Goal: Contribute content

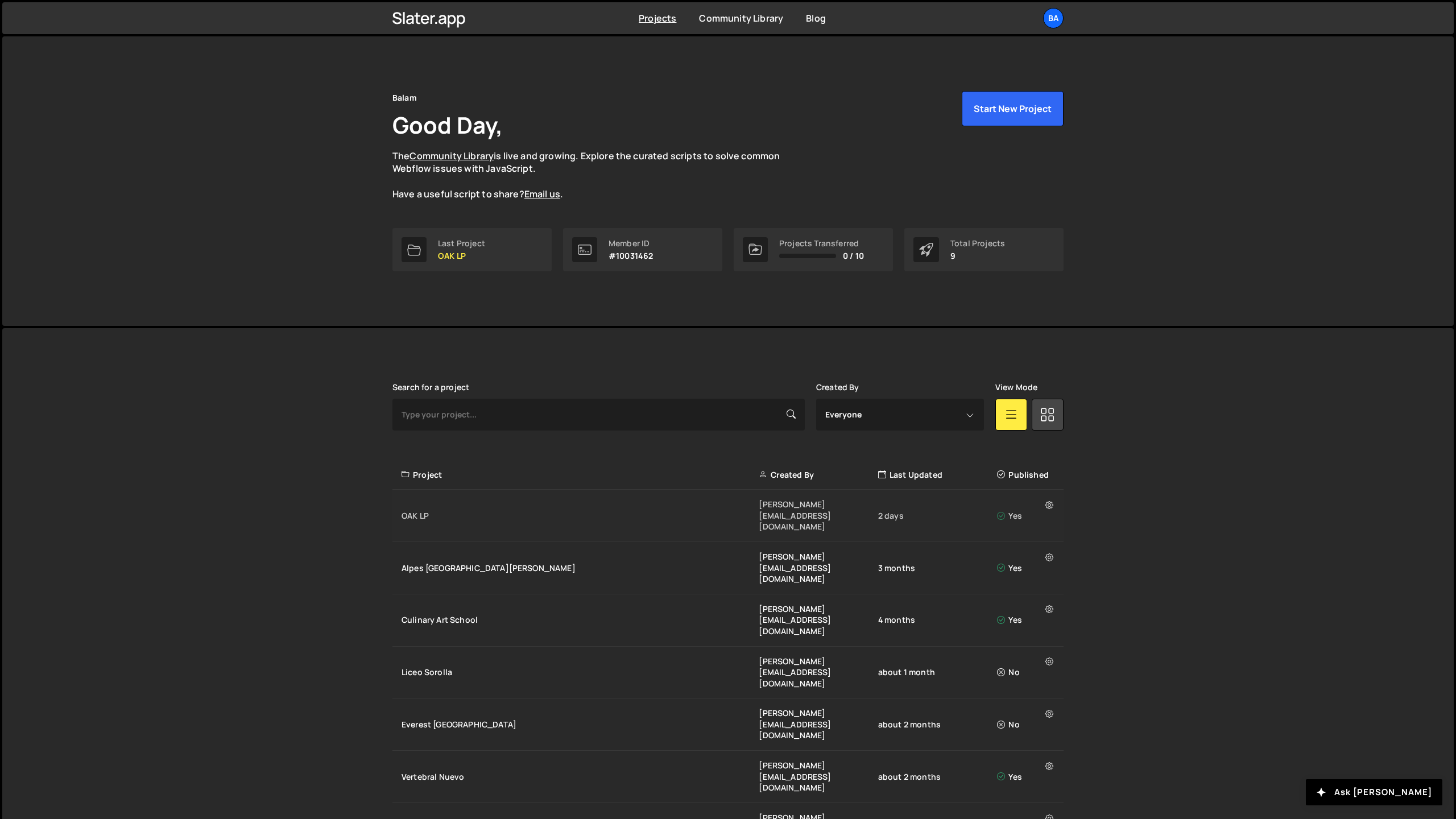
click at [522, 510] on div "OAK LP" at bounding box center [580, 516] width 357 height 11
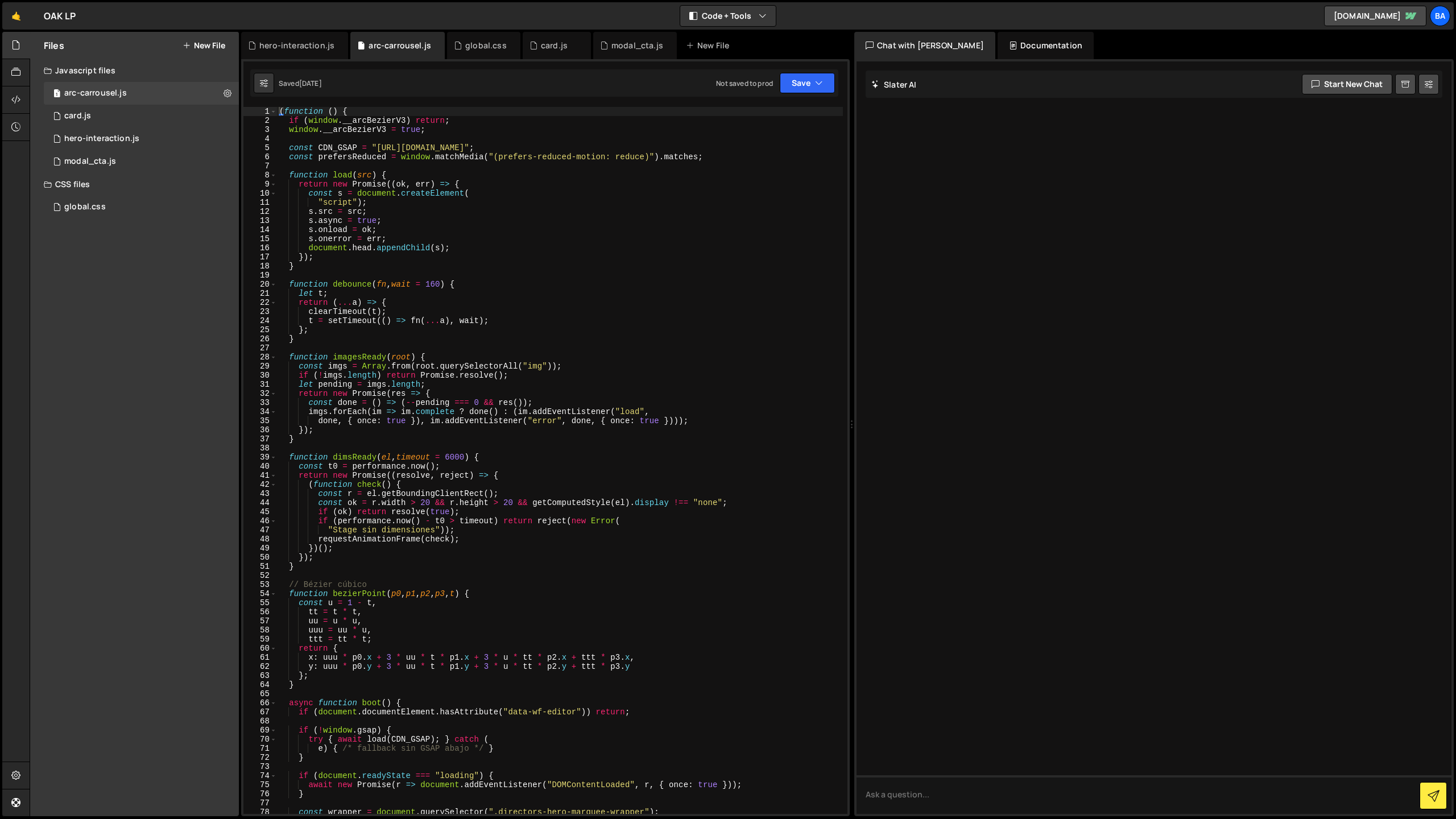
click at [413, 317] on div "( function ( ) { if ( window . __arcBezierV3 ) return ; window . __arcBezierV3 …" at bounding box center [560, 470] width 566 height 725
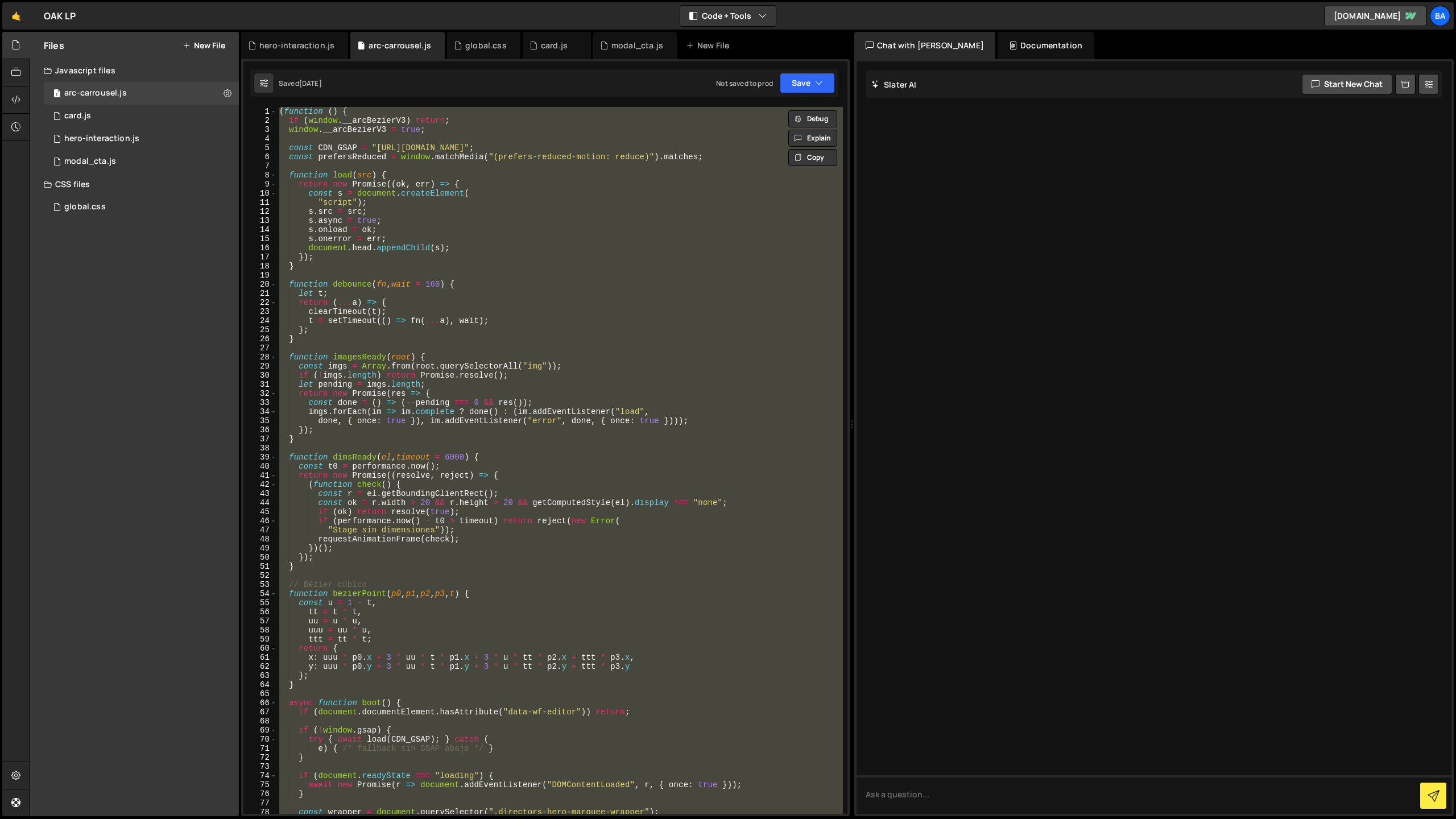
click at [602, 320] on div "( function ( ) { if ( window . __arcBezierV3 ) return ; window . __arcBezierV3 …" at bounding box center [560, 461] width 566 height 707
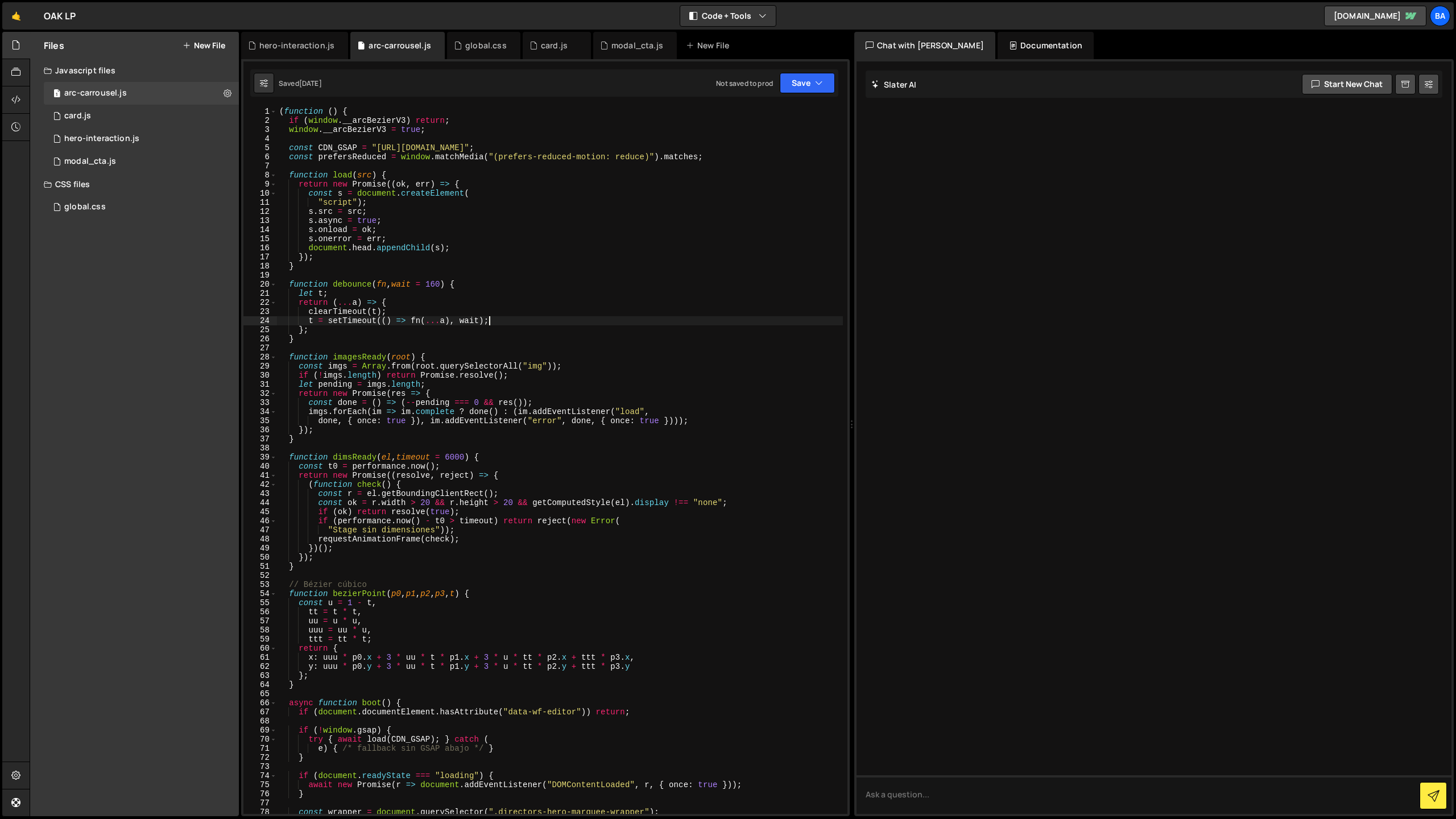
type textarea "})();"
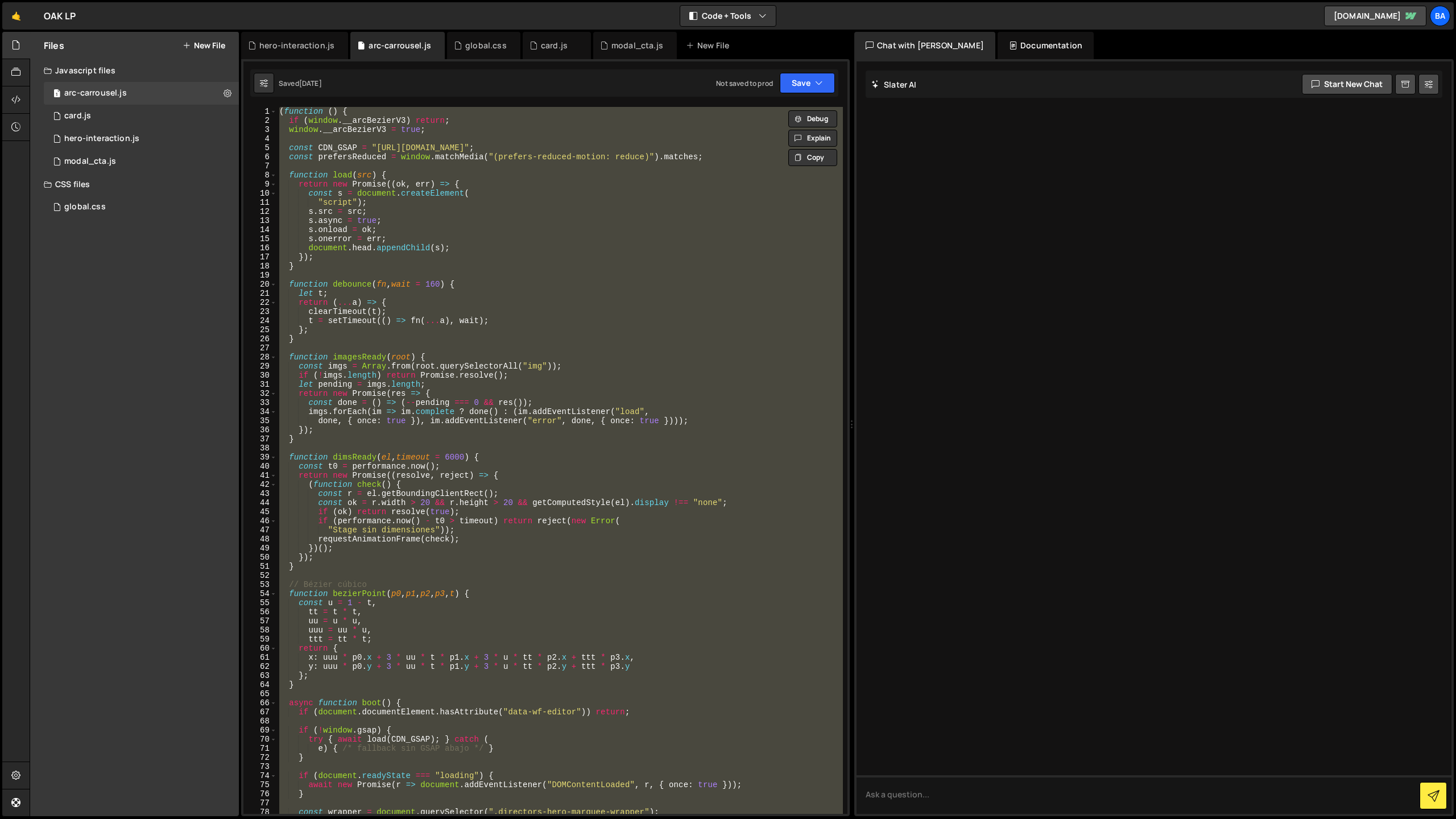
paste textarea
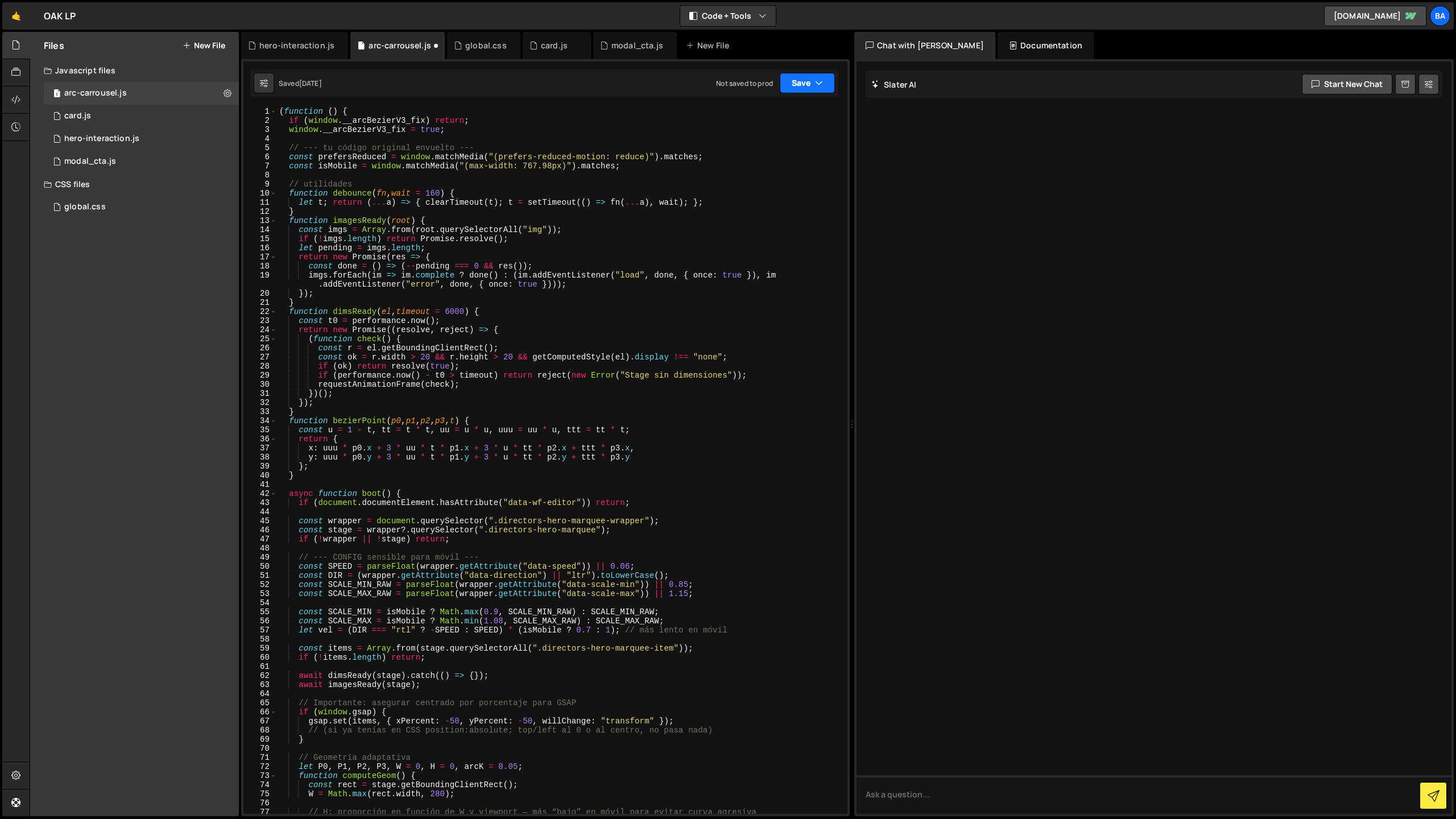
click at [810, 84] on button "Save" at bounding box center [807, 83] width 55 height 20
click at [784, 113] on div "Save to Staging S" at bounding box center [769, 110] width 119 height 11
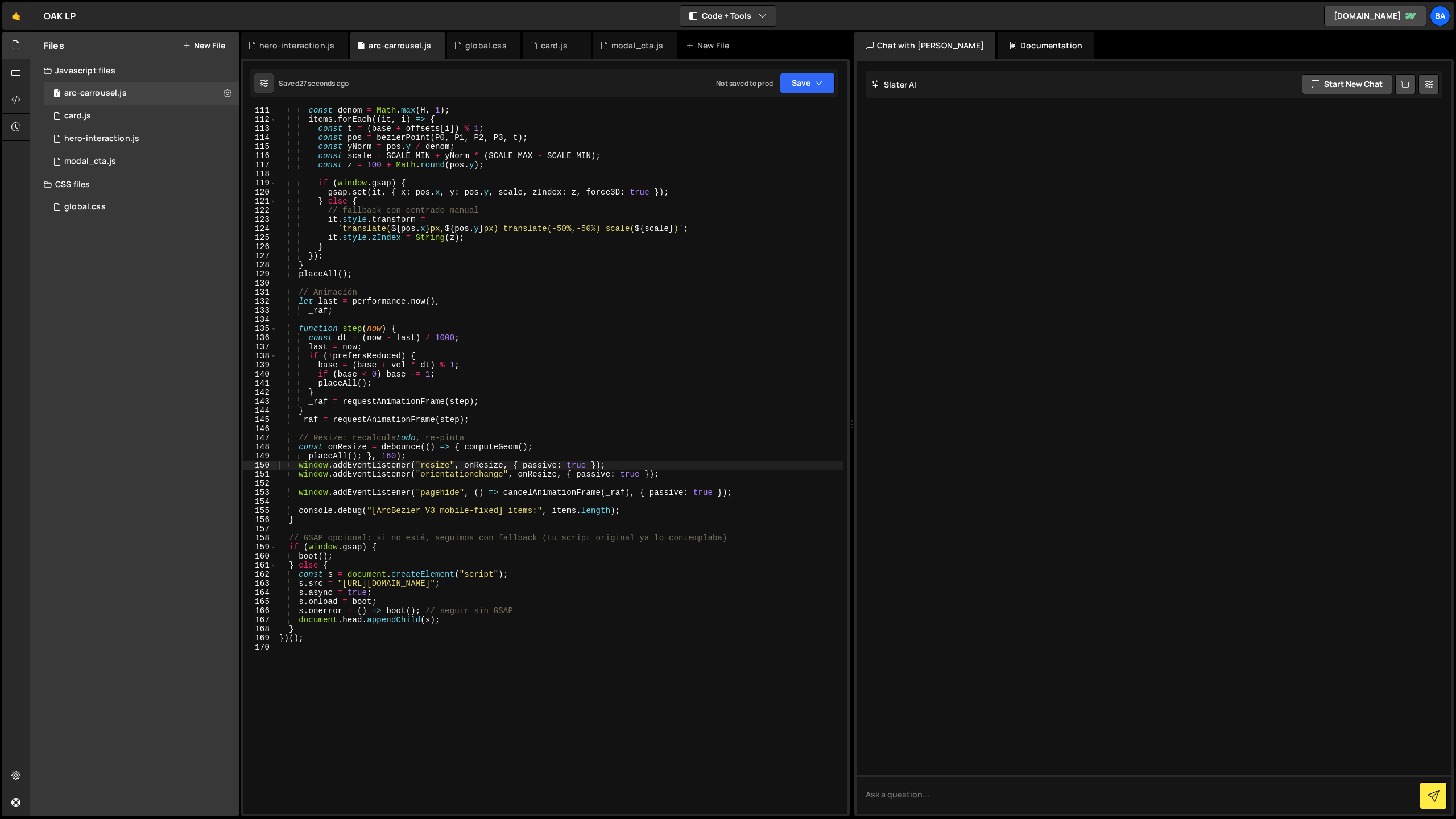
scroll to position [1003, 0]
click at [543, 335] on div "const denom = Math . [PERSON_NAME] ( H , 1 ) ; items . forEach (( it , i ) => {…" at bounding box center [560, 468] width 566 height 725
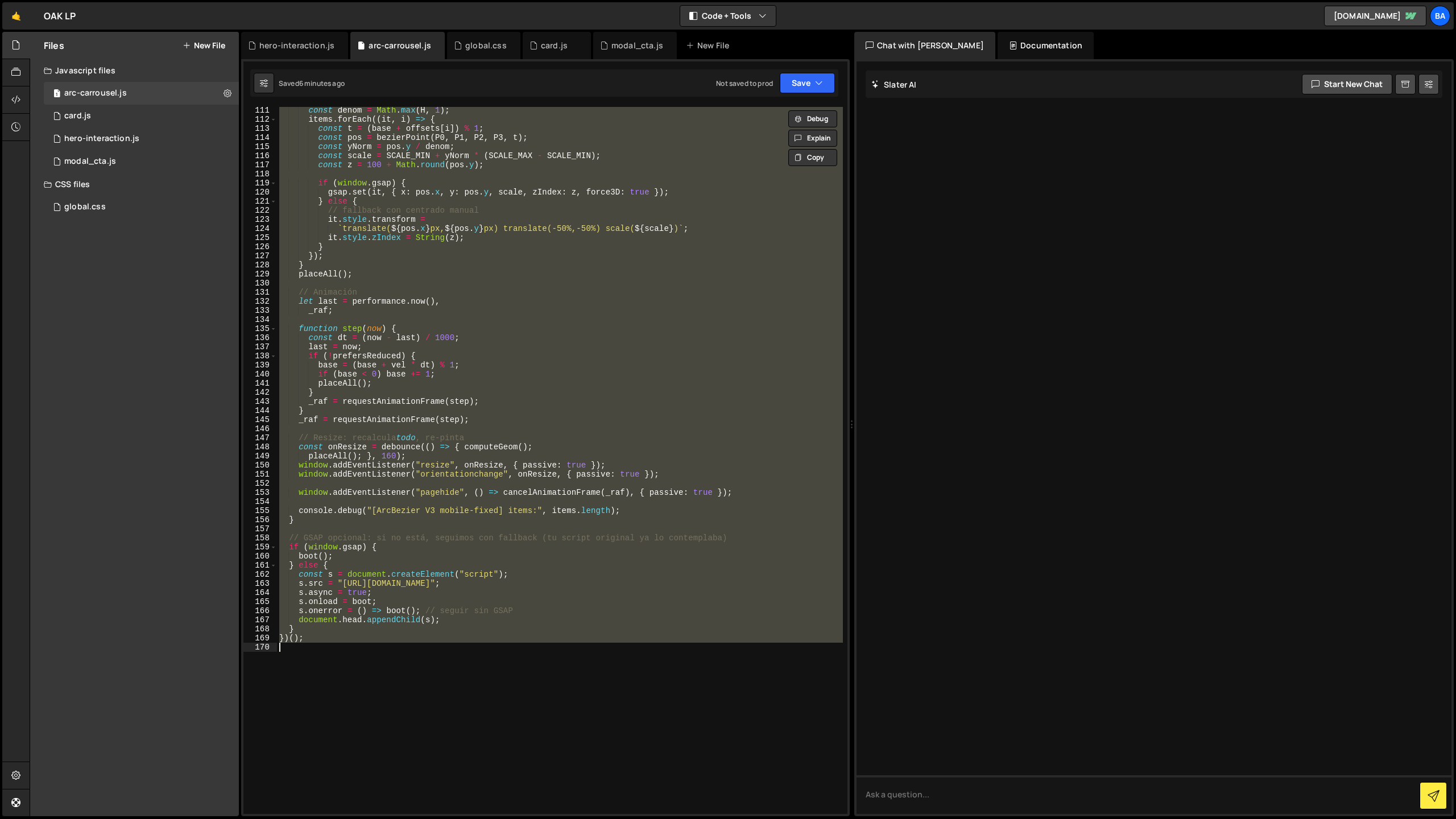
paste textarea
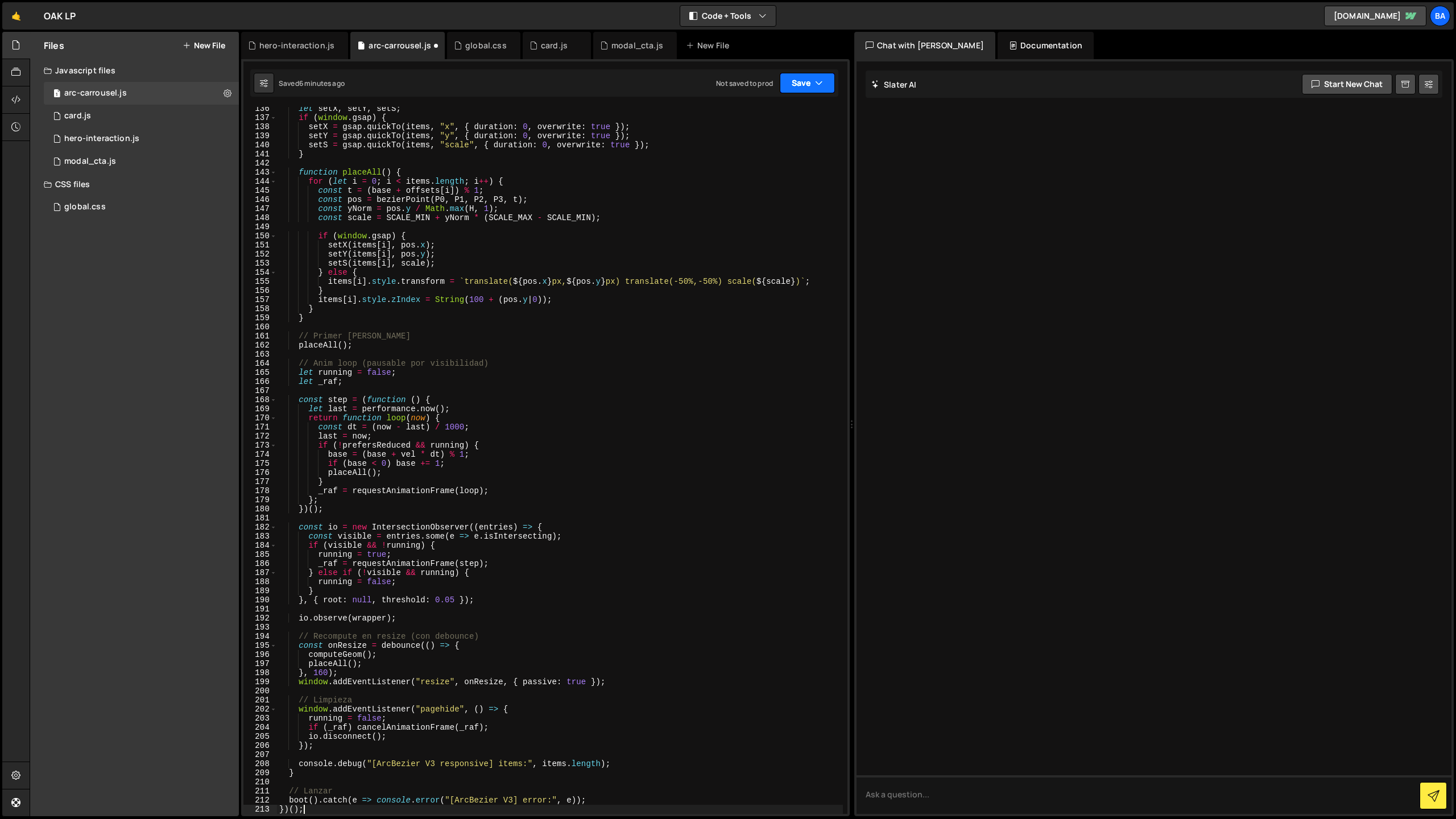
click at [806, 89] on button "Save" at bounding box center [807, 83] width 55 height 20
click at [771, 112] on div "Save to Staging S" at bounding box center [769, 110] width 119 height 11
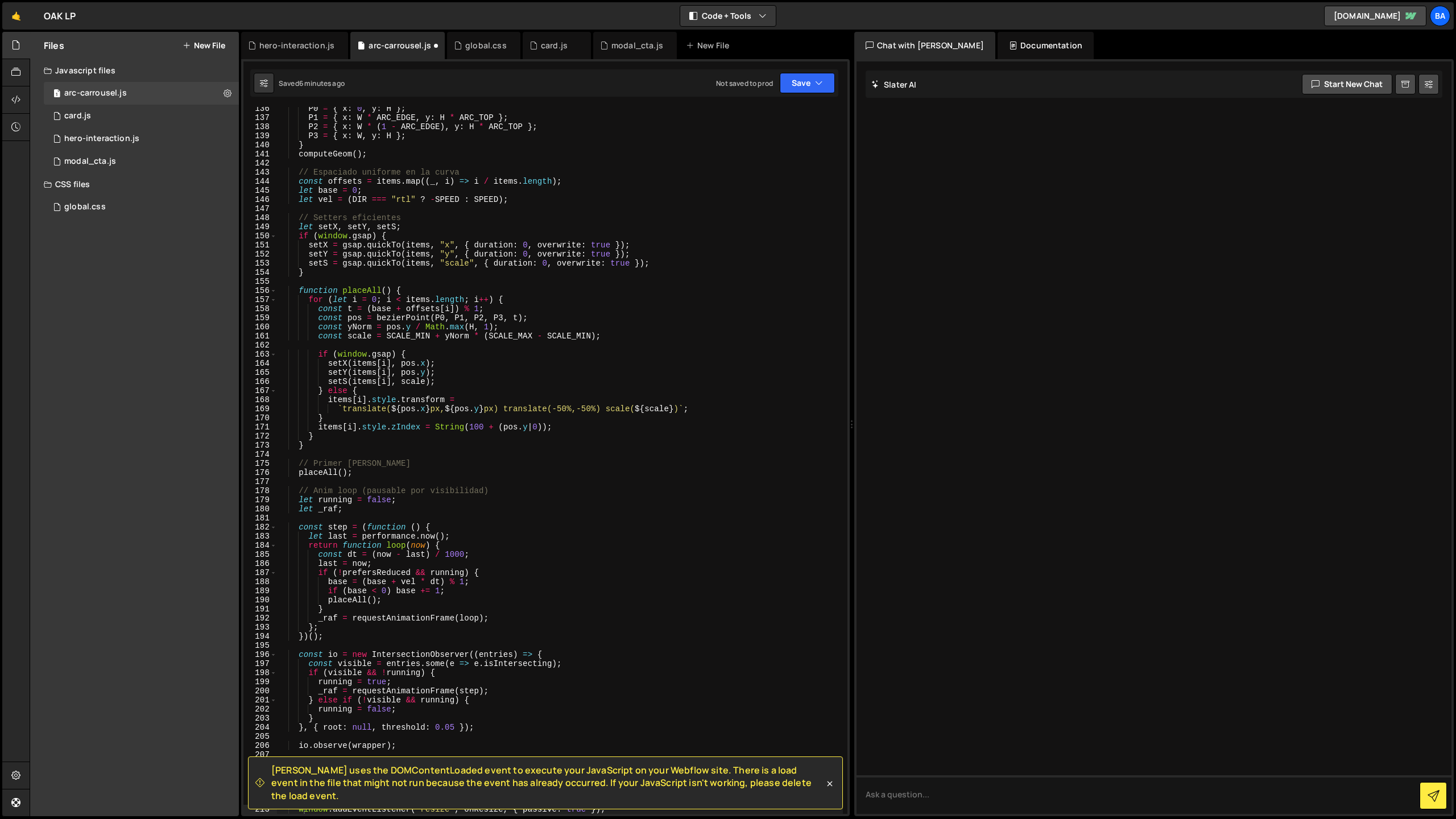
scroll to position [1231, 0]
click at [590, 370] on div "P0 = { x : 0 , y : H } ; P1 = { x : W * ARC_EDGE , y : H * ARC_TOP } ; P2 = { x…" at bounding box center [560, 466] width 566 height 725
type textarea "})();"
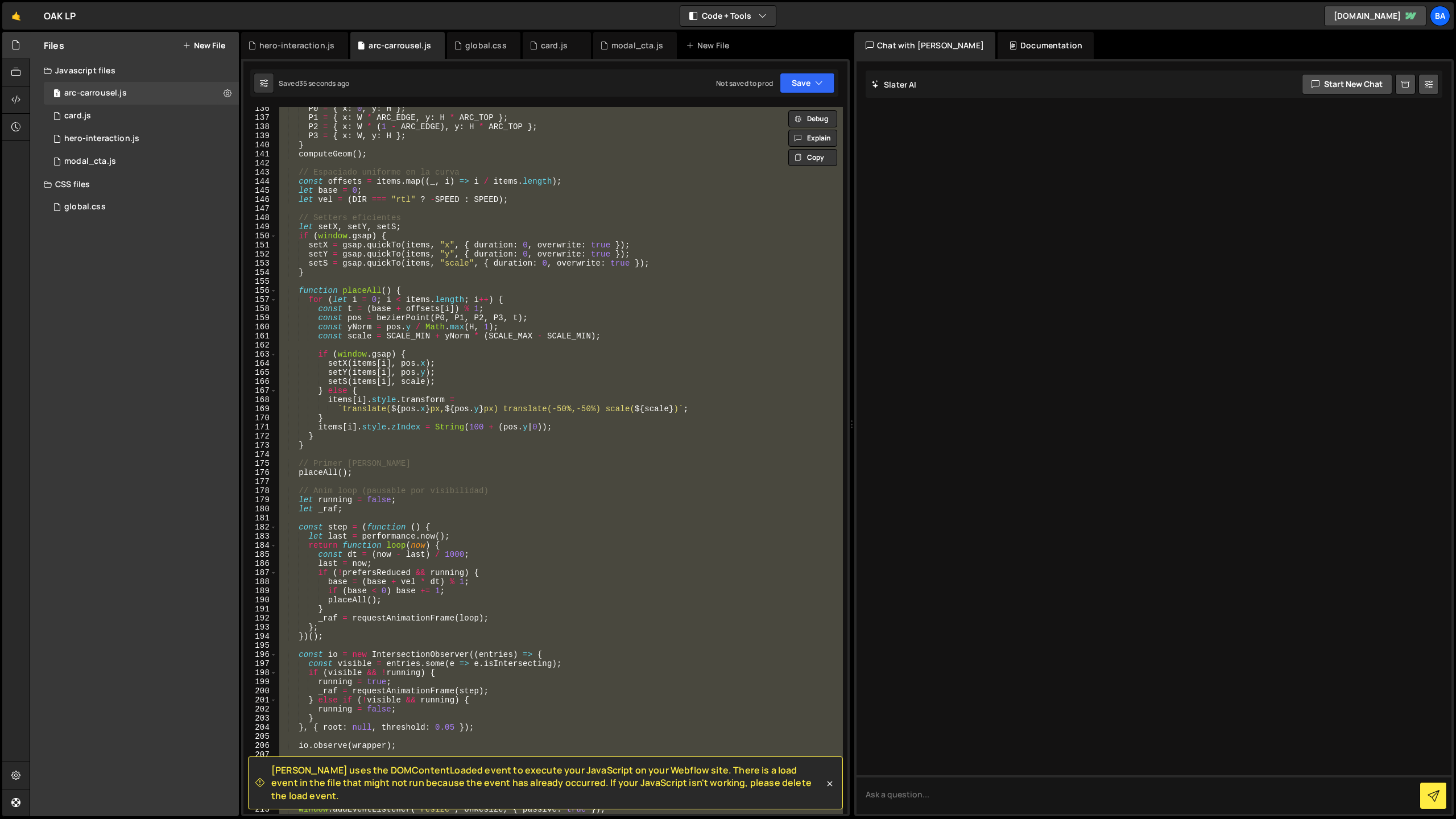
paste textarea
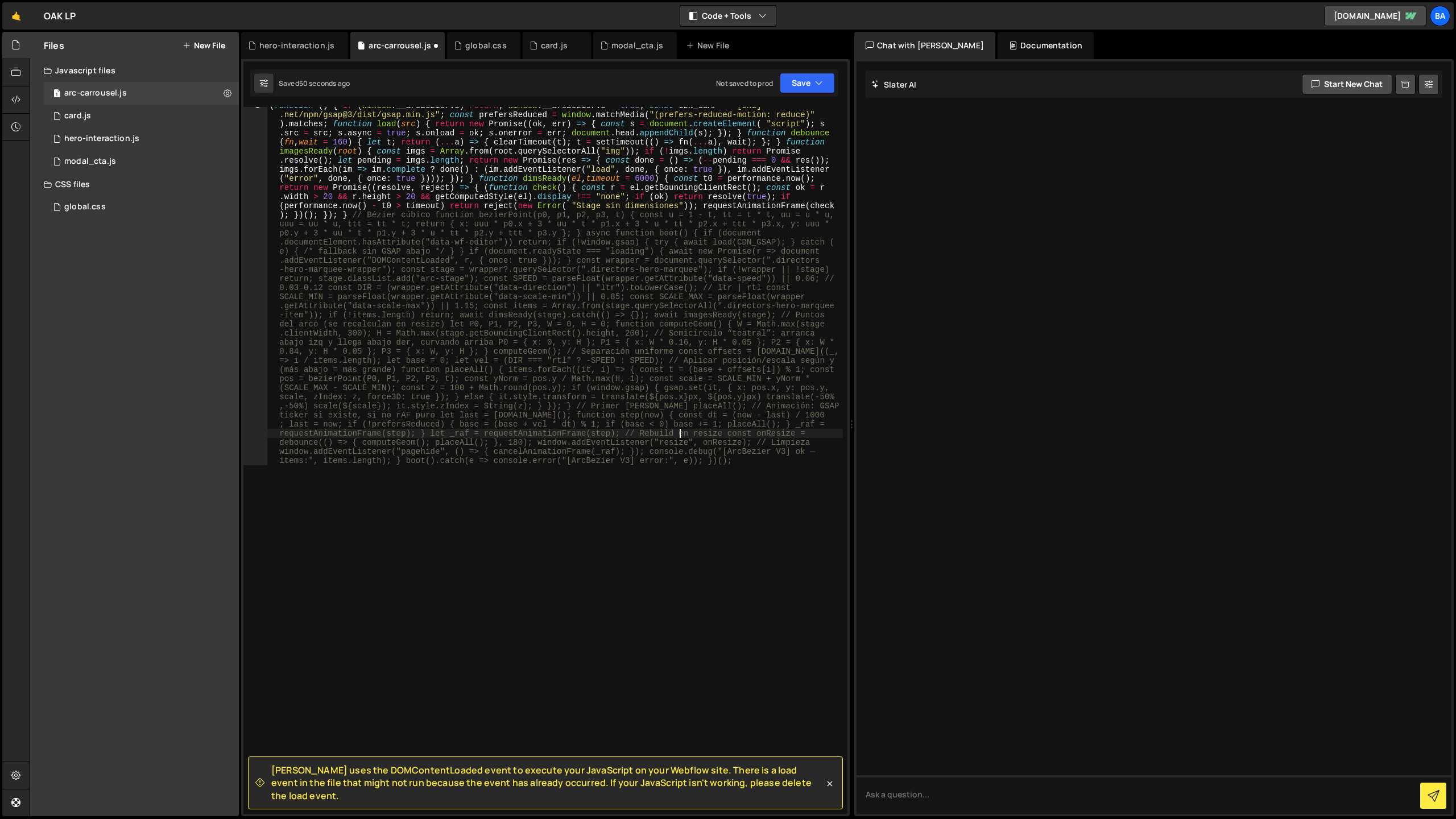
click at [679, 432] on div "( function ( ) { if ( window . __arcBezierV3 ) return ; window . __arcBezierV3 …" at bounding box center [555, 818] width 576 height 1434
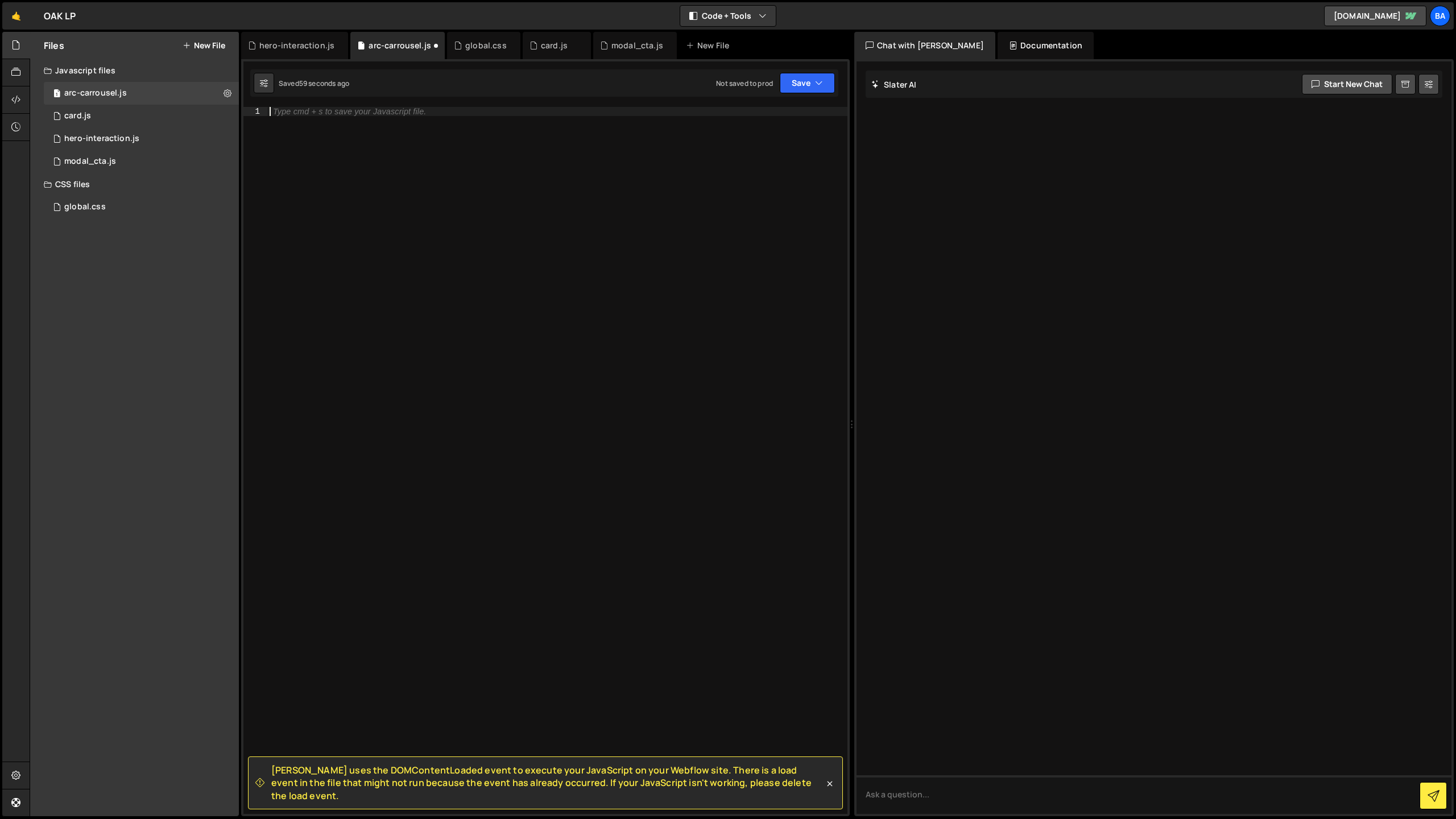
click at [497, 113] on div "Type cmd + s to save your Javascript file." at bounding box center [558, 470] width 580 height 725
click at [642, 236] on div "Type cmd + s to save your Javascript file." at bounding box center [558, 470] width 580 height 725
click at [831, 786] on icon at bounding box center [830, 783] width 5 height 5
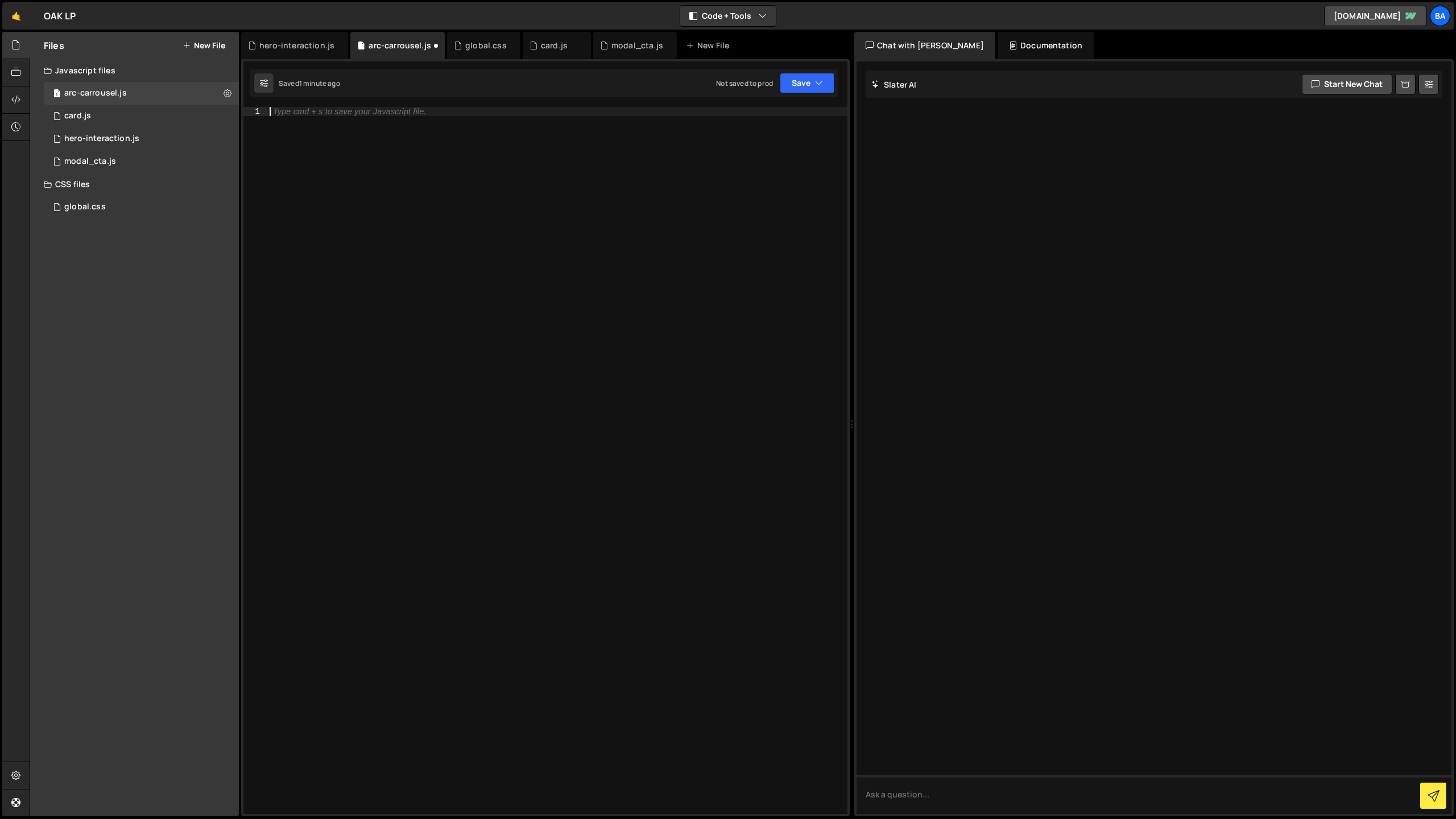
click at [437, 288] on div "Type cmd + s to save your Javascript file." at bounding box center [558, 470] width 580 height 725
click at [761, 370] on div "Type cmd + s to save your Javascript file." at bounding box center [558, 470] width 580 height 725
paste textarea
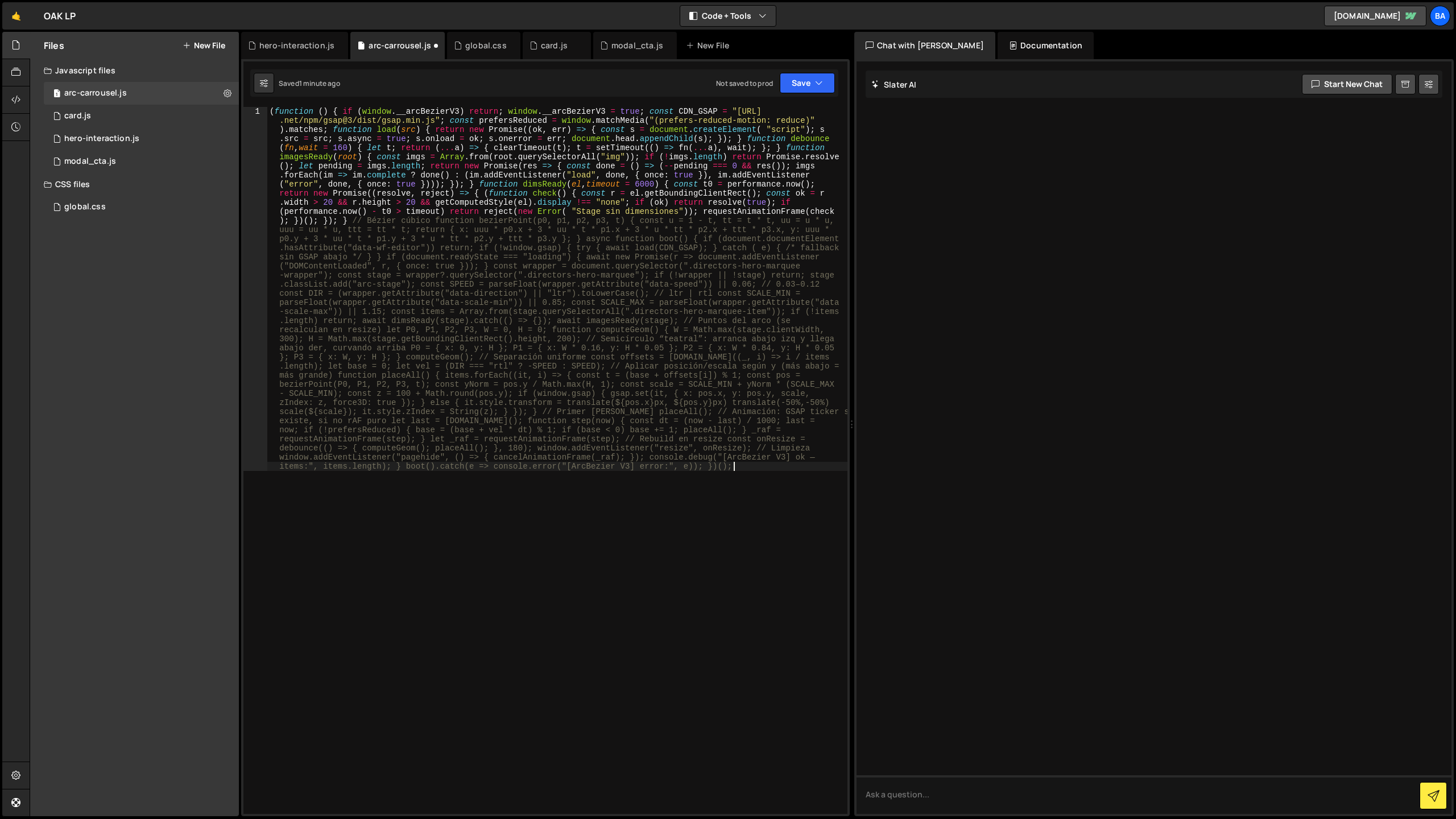
click at [432, 221] on div "( function ( ) { if ( window . __arcBezierV3 ) return ; window . __arcBezierV3 …" at bounding box center [558, 824] width 580 height 1434
type textarea "function bezierPoint(p0, p1, p2, p3, t) { const u = 1 - t, tt = t * t, uu = u *…"
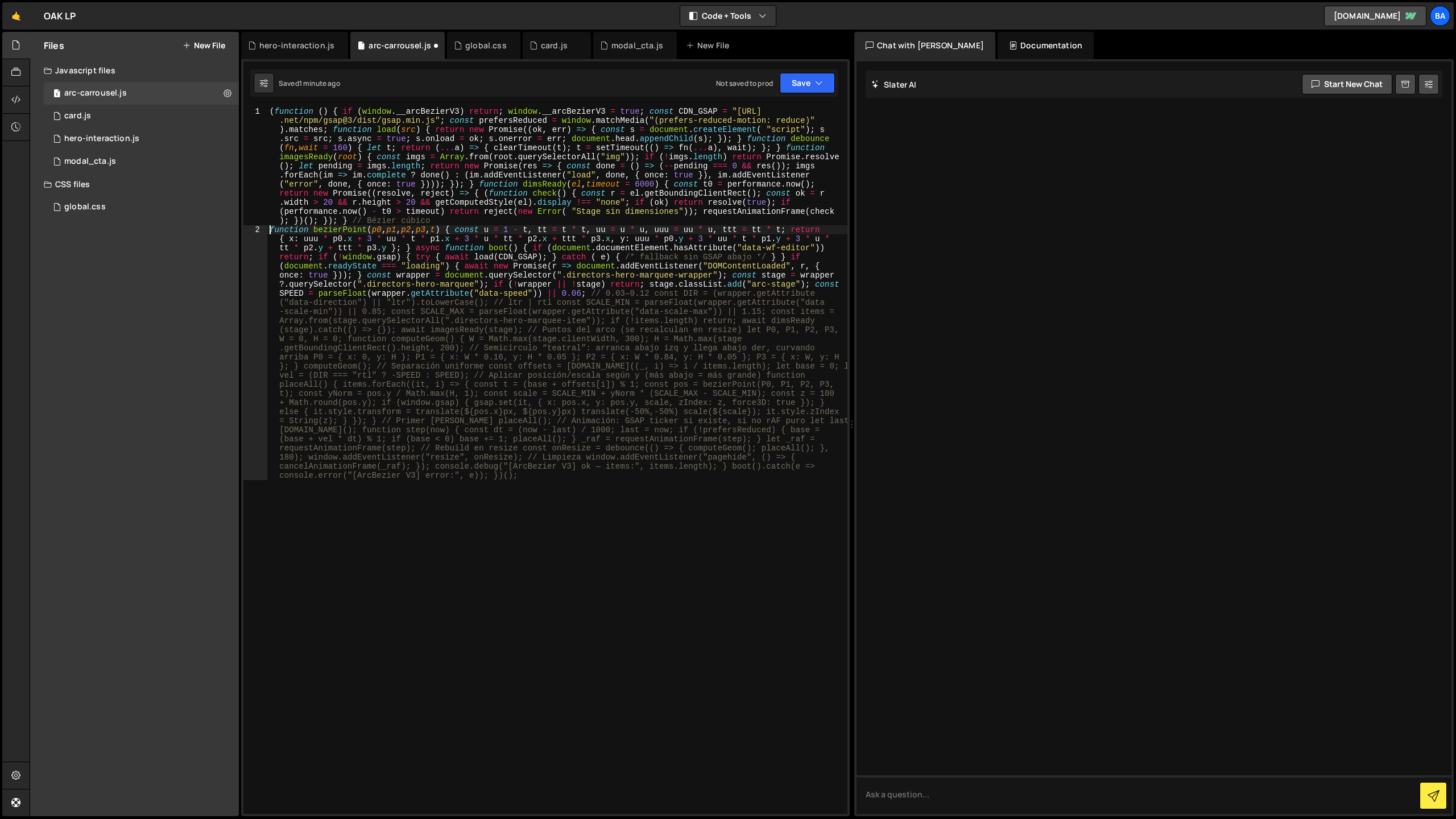
click at [354, 219] on div "( function ( ) { if ( window . __arcBezierV3 ) return ; window . __arcBezierV3 …" at bounding box center [558, 647] width 580 height 1080
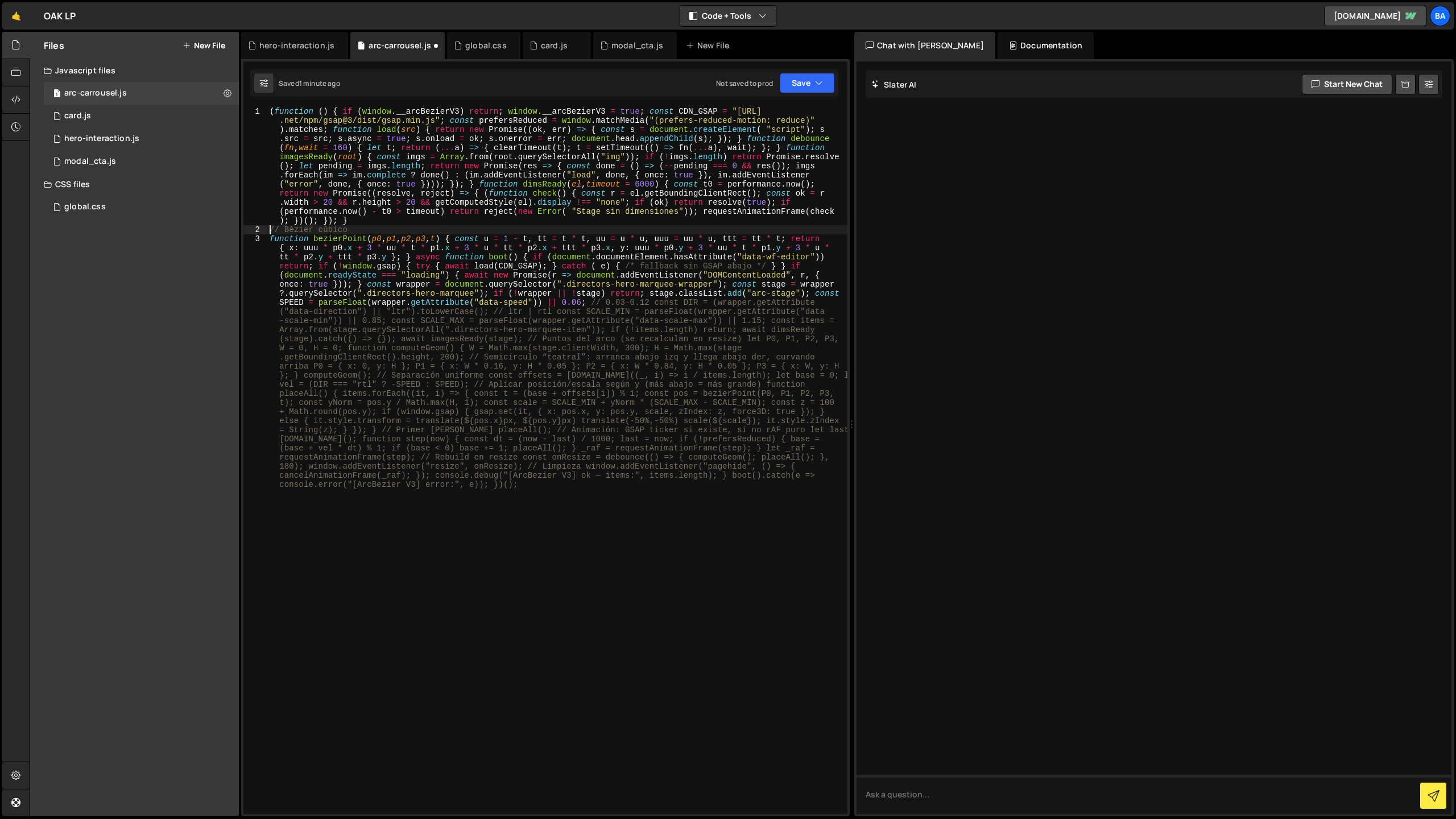
type textarea "// Bézier cúbico"
click at [591, 309] on div "( function ( ) { if ( window . __arcBezierV3 ) return ; window . __arcBezierV3 …" at bounding box center [558, 647] width 580 height 1080
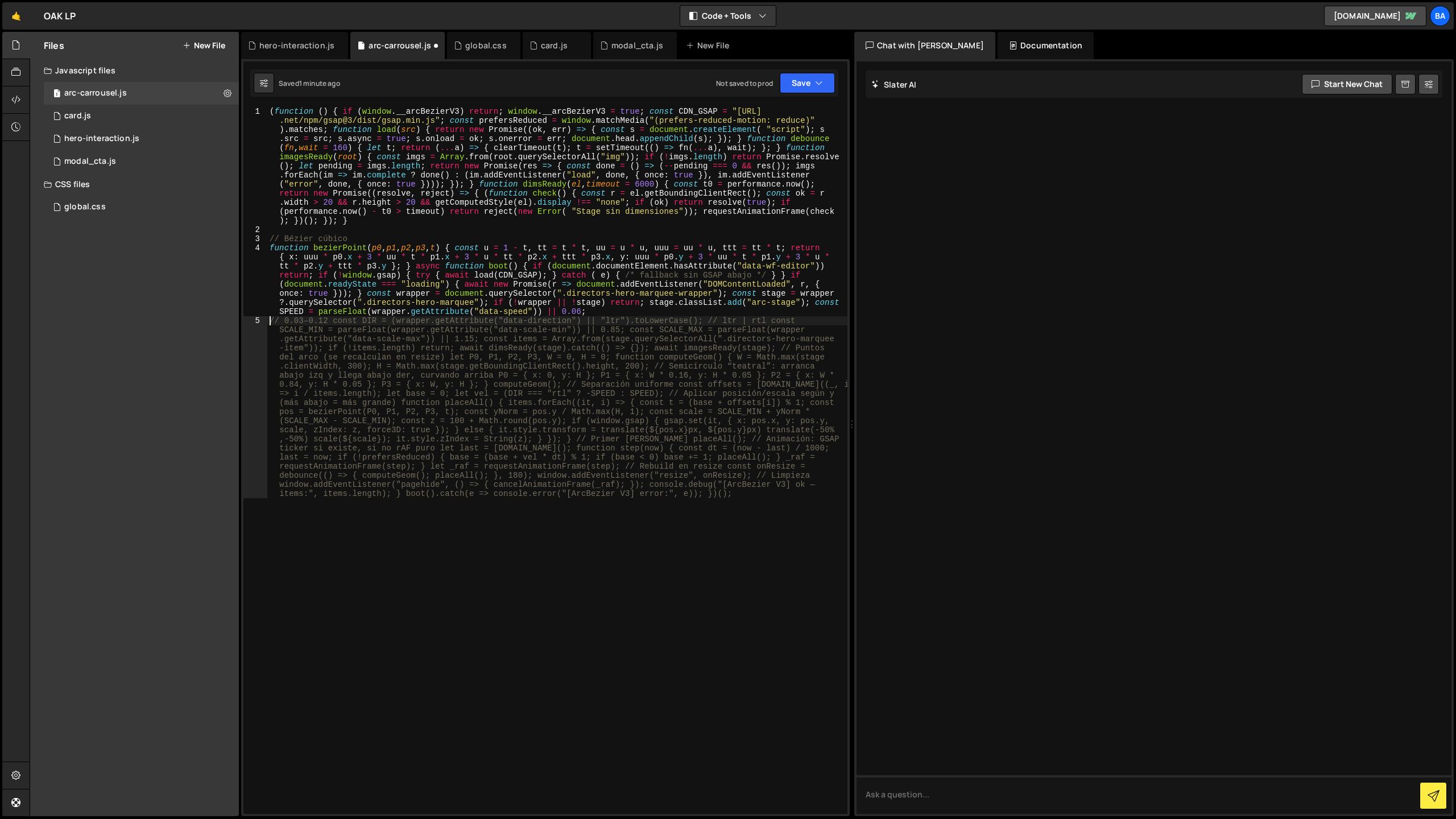
click at [281, 322] on div "( function ( ) { if ( window . __arcBezierV3 ) return ; window . __arcBezierV3 …" at bounding box center [558, 610] width 580 height 1007
type textarea "0.03–0.12 const DIR = (wrapper.getAttribute("data-direction") || "ltr").toLower…"
click at [714, 345] on div "( function ( ) { if ( window . __arcBezierV3 ) return ; window . __arcBezierV3 …" at bounding box center [558, 610] width 580 height 1007
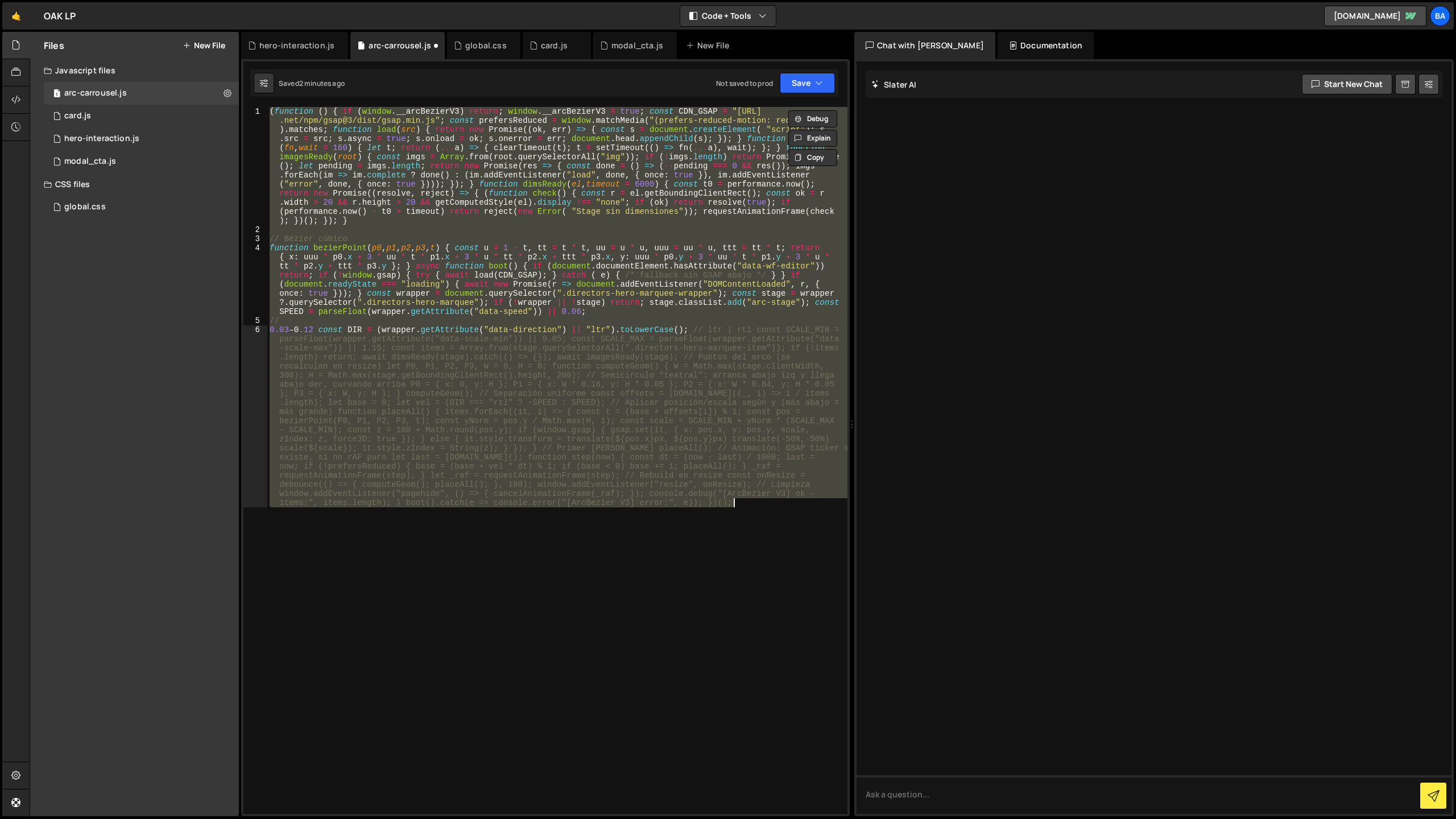
paste textarea
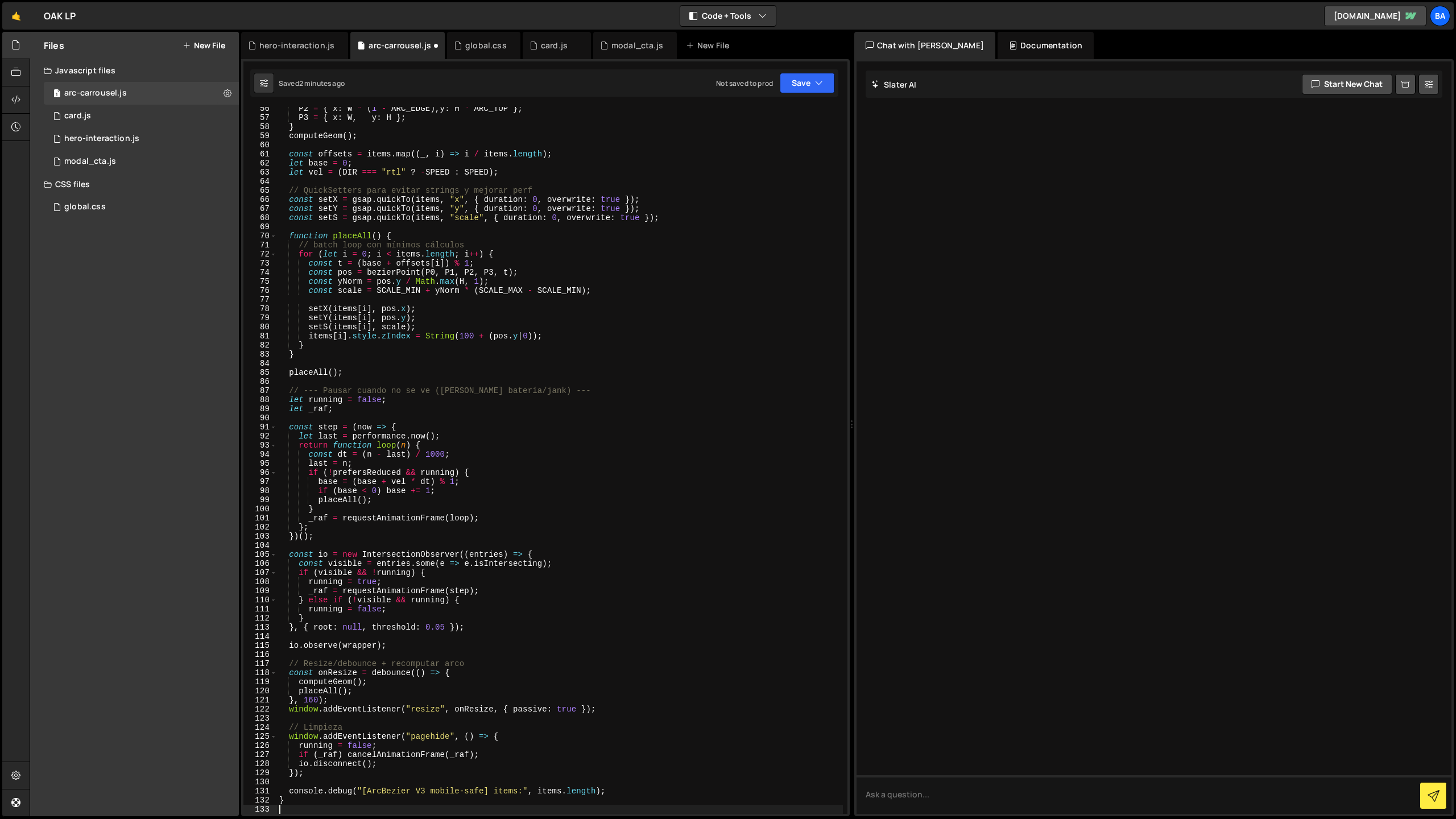
scroll to position [503, 0]
click at [798, 84] on button "Save" at bounding box center [807, 83] width 55 height 20
click at [768, 113] on div "Save to Staging S" at bounding box center [769, 110] width 119 height 11
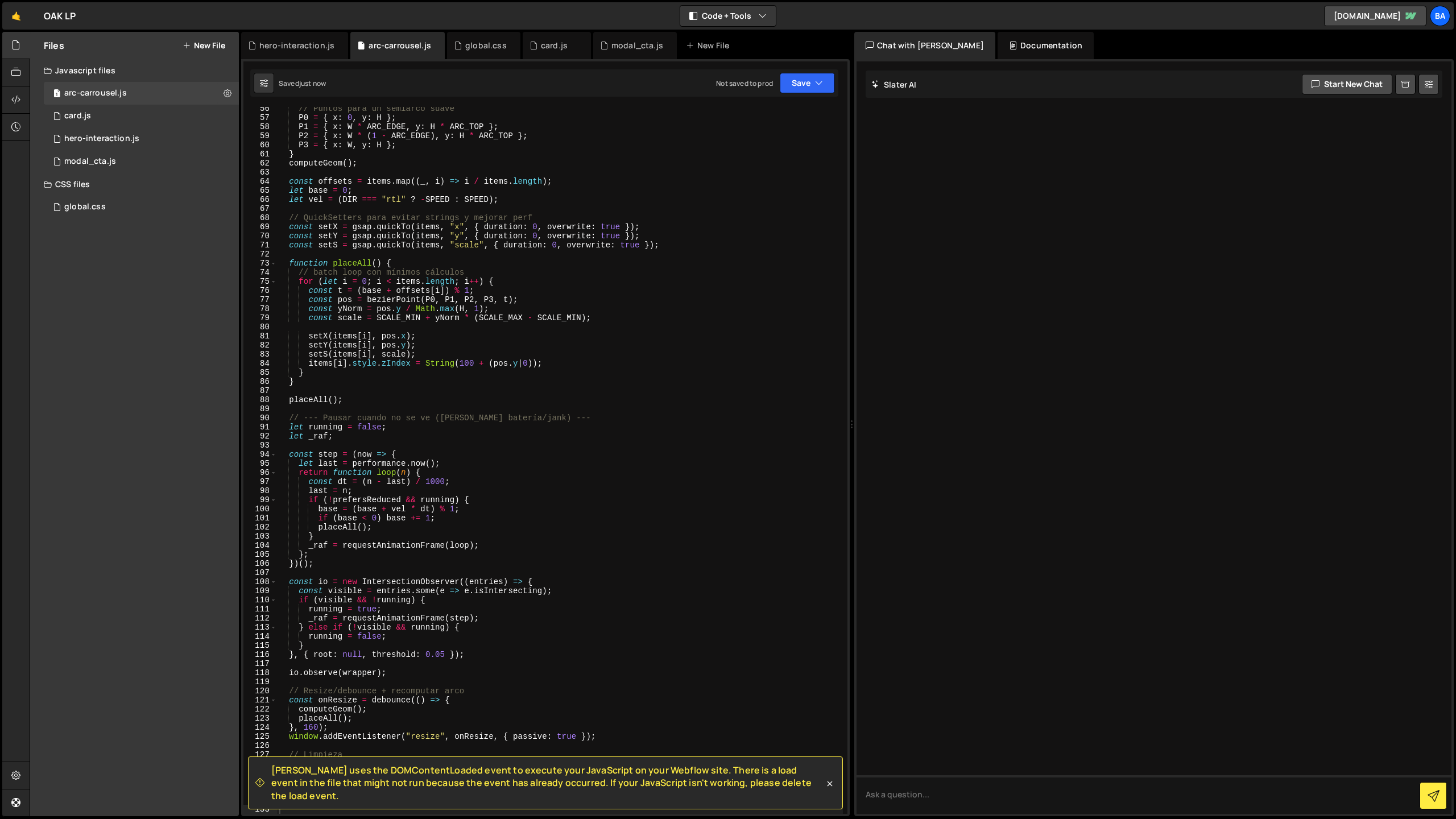
scroll to position [629, 0]
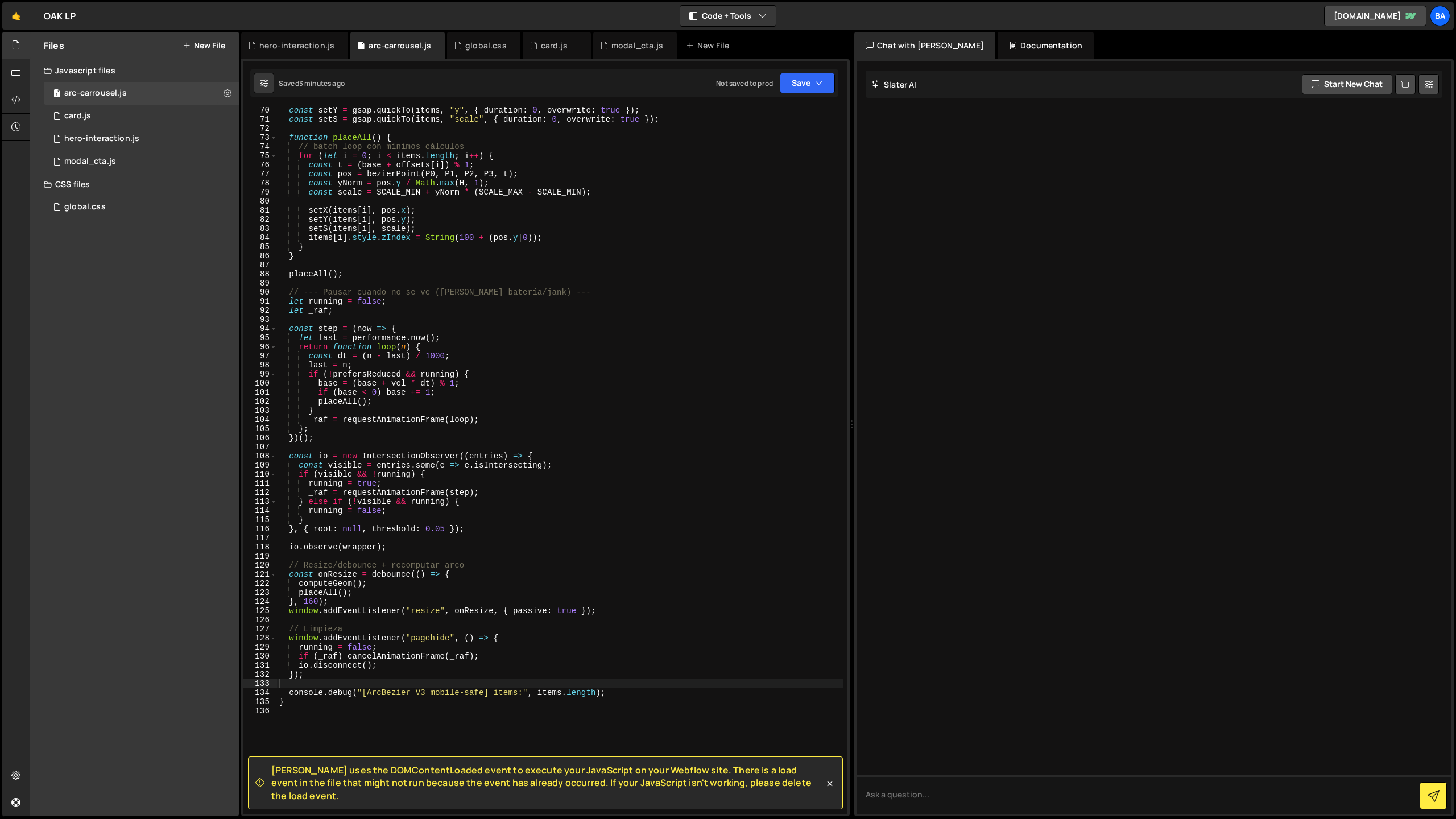
click at [526, 384] on div "const setY = gsap . quickTo ( items , "y" , { duration : 0 , overwrite : true }…" at bounding box center [560, 468] width 566 height 725
type textarea "}"
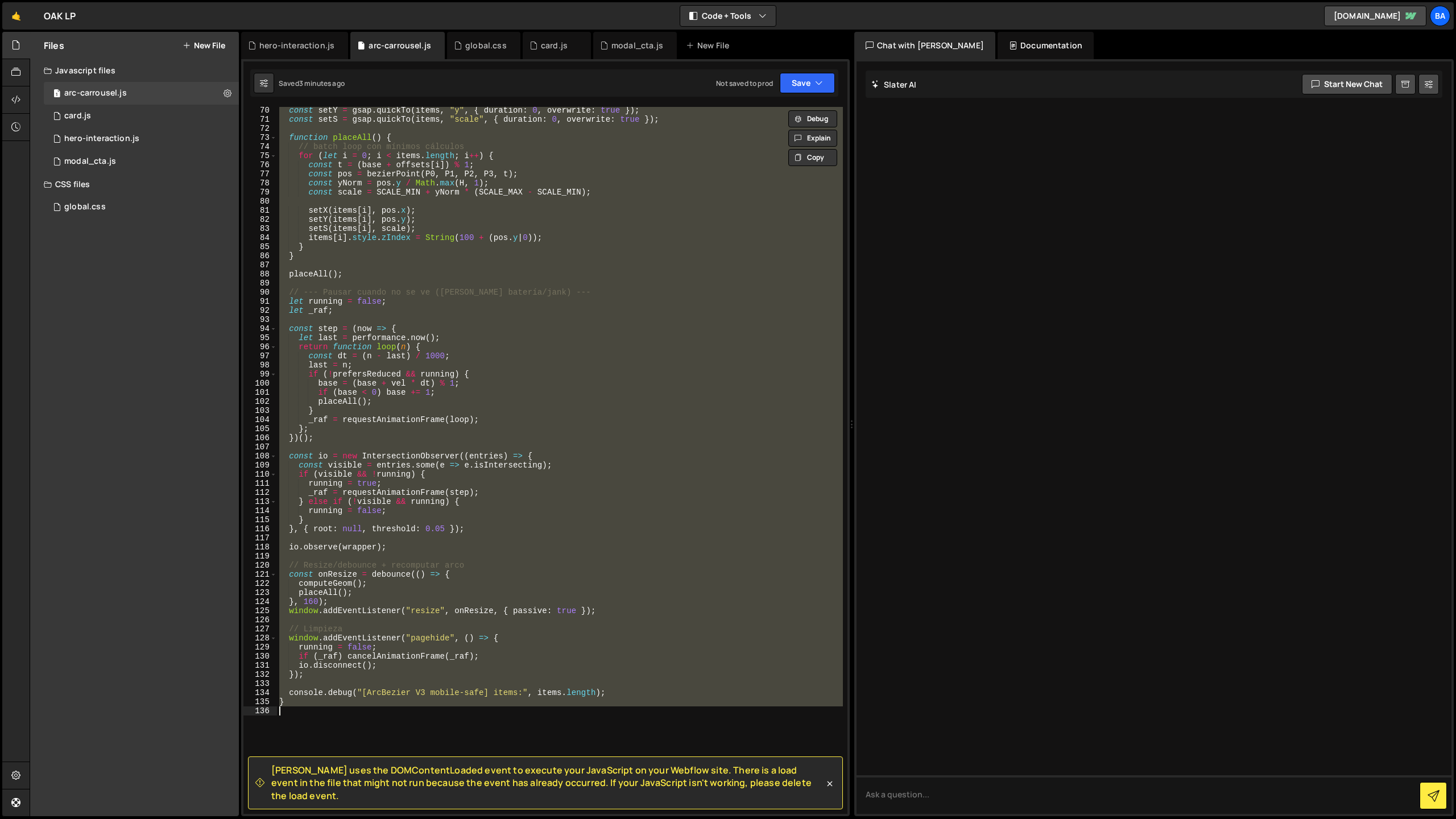
paste textarea
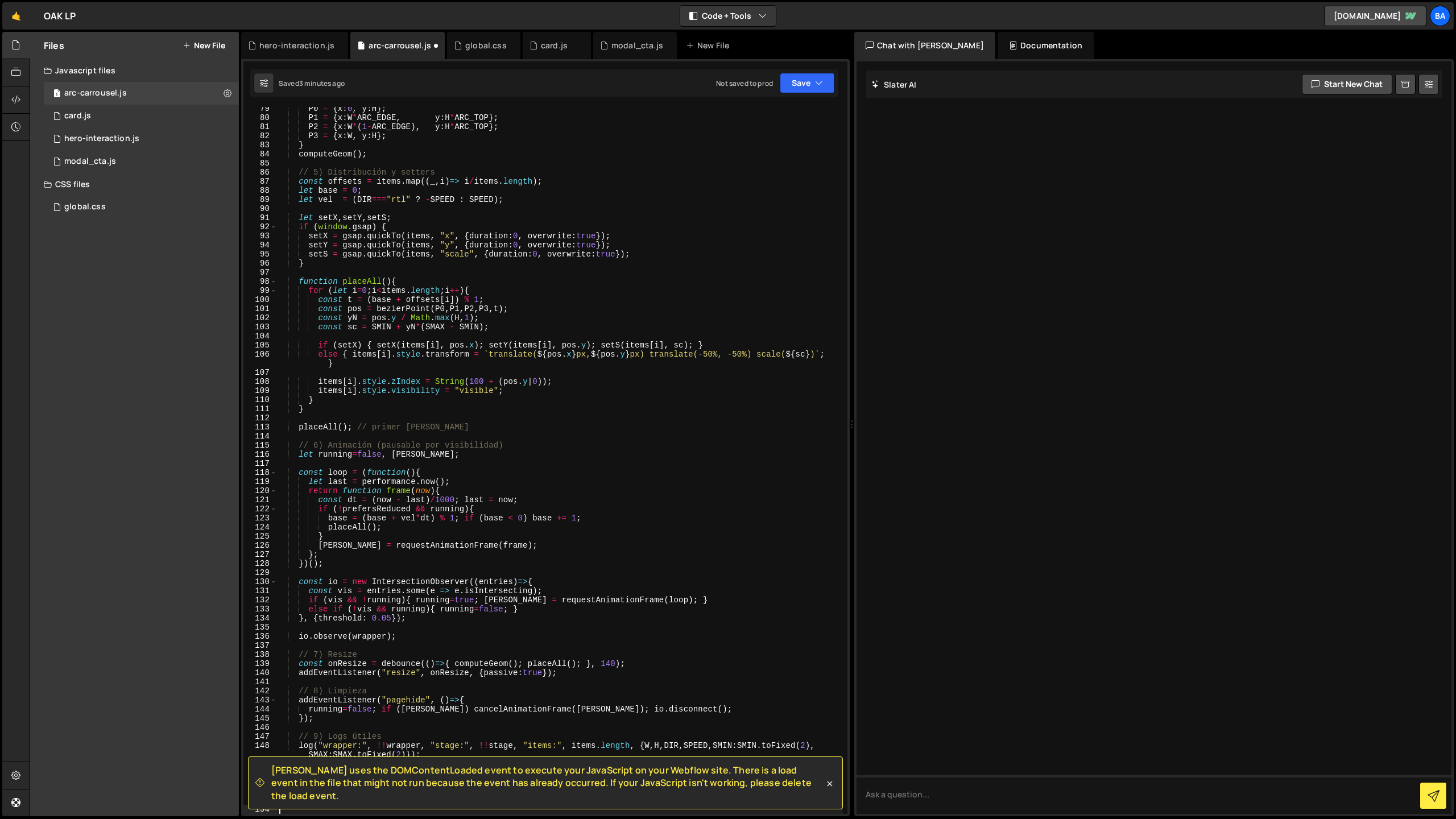
scroll to position [902, 0]
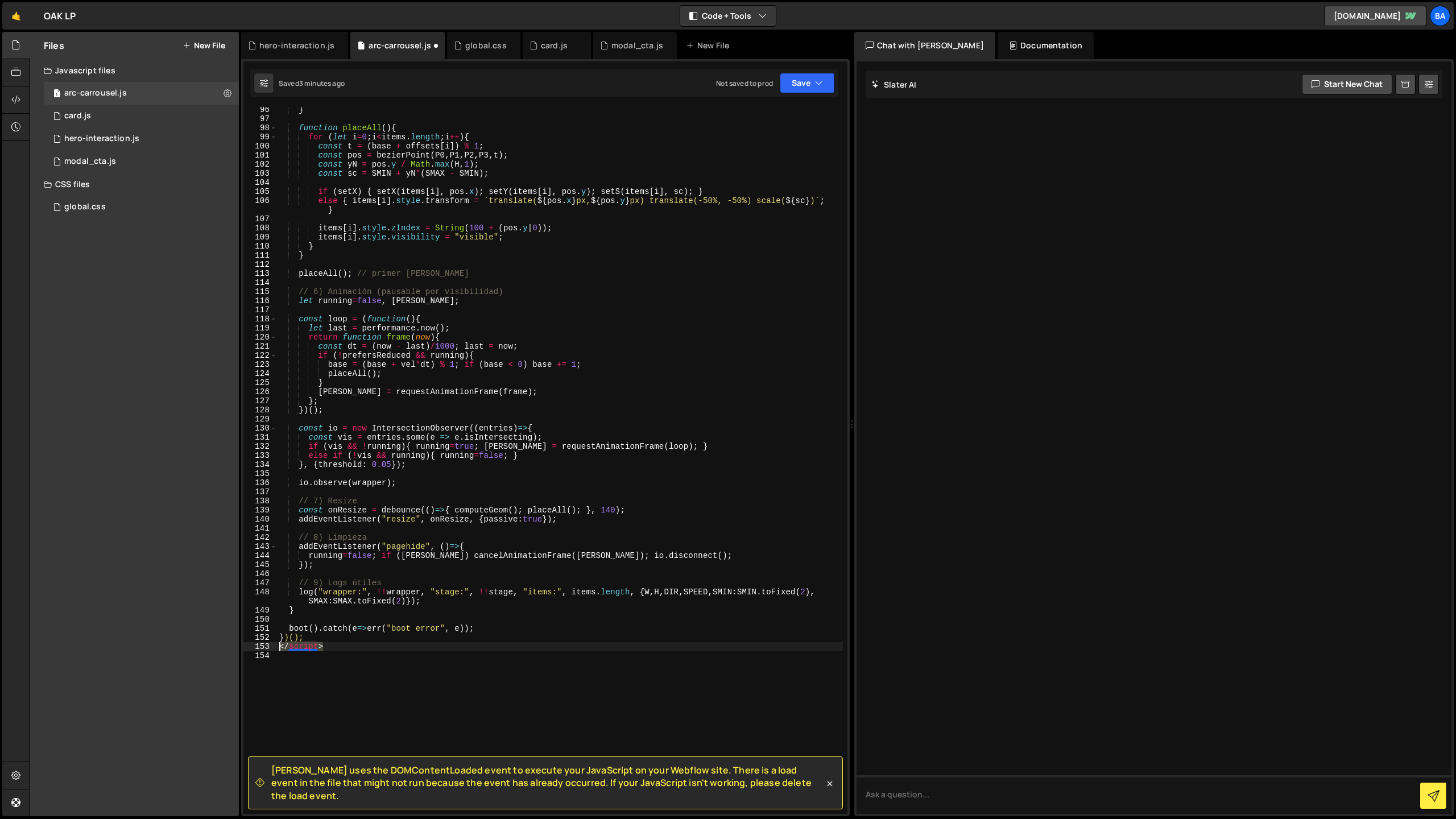
drag, startPoint x: 340, startPoint y: 646, endPoint x: 271, endPoint y: 648, distance: 69.0
click at [271, 648] on div "96 97 98 99 100 101 102 103 104 105 106 107 108 109 110 111 112 113 114 115 116…" at bounding box center [545, 461] width 604 height 707
type textarea "</script>"
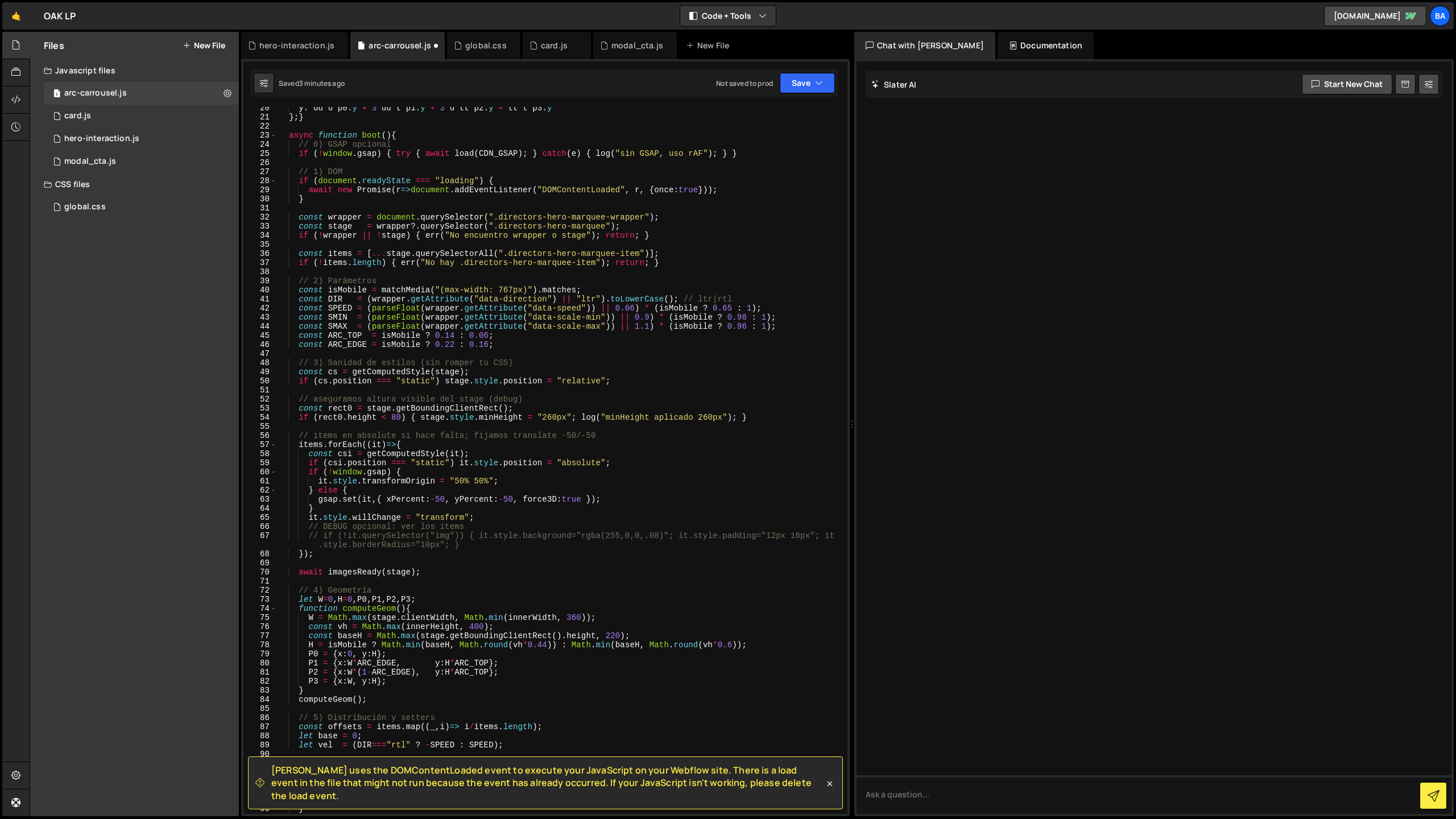
scroll to position [0, 0]
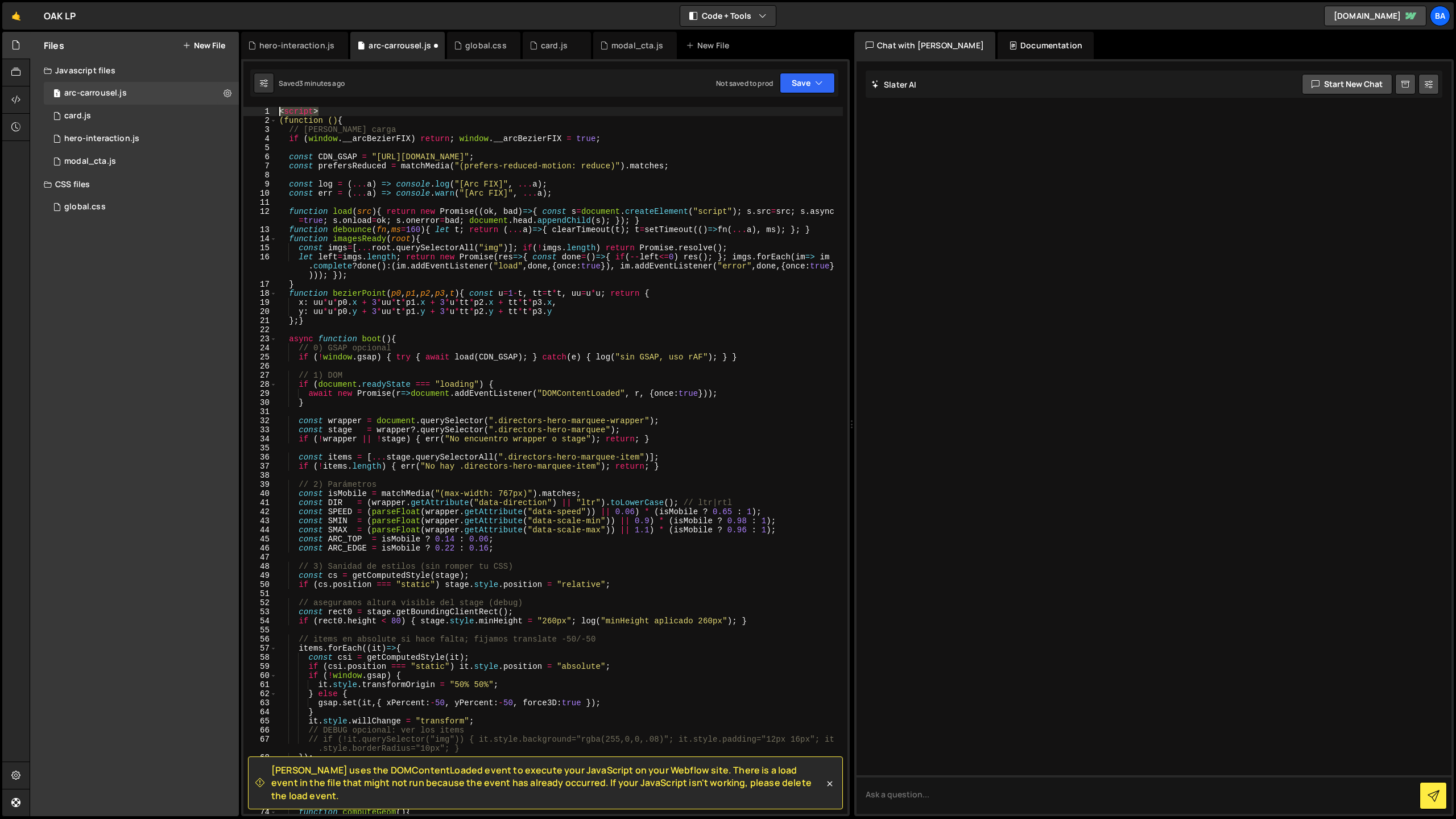
drag, startPoint x: 328, startPoint y: 110, endPoint x: 267, endPoint y: 109, distance: 61.0
click at [267, 109] on div "1 2 3 4 5 6 7 8 9 10 11 12 13 14 15 16 17 18 19 20 21 22 23 24 25 26 27 28 29 3…" at bounding box center [545, 461] width 604 height 707
type textarea "<script>"
click at [781, 89] on button "Save" at bounding box center [807, 83] width 55 height 20
click at [770, 106] on div "Save to Staging S" at bounding box center [769, 110] width 119 height 11
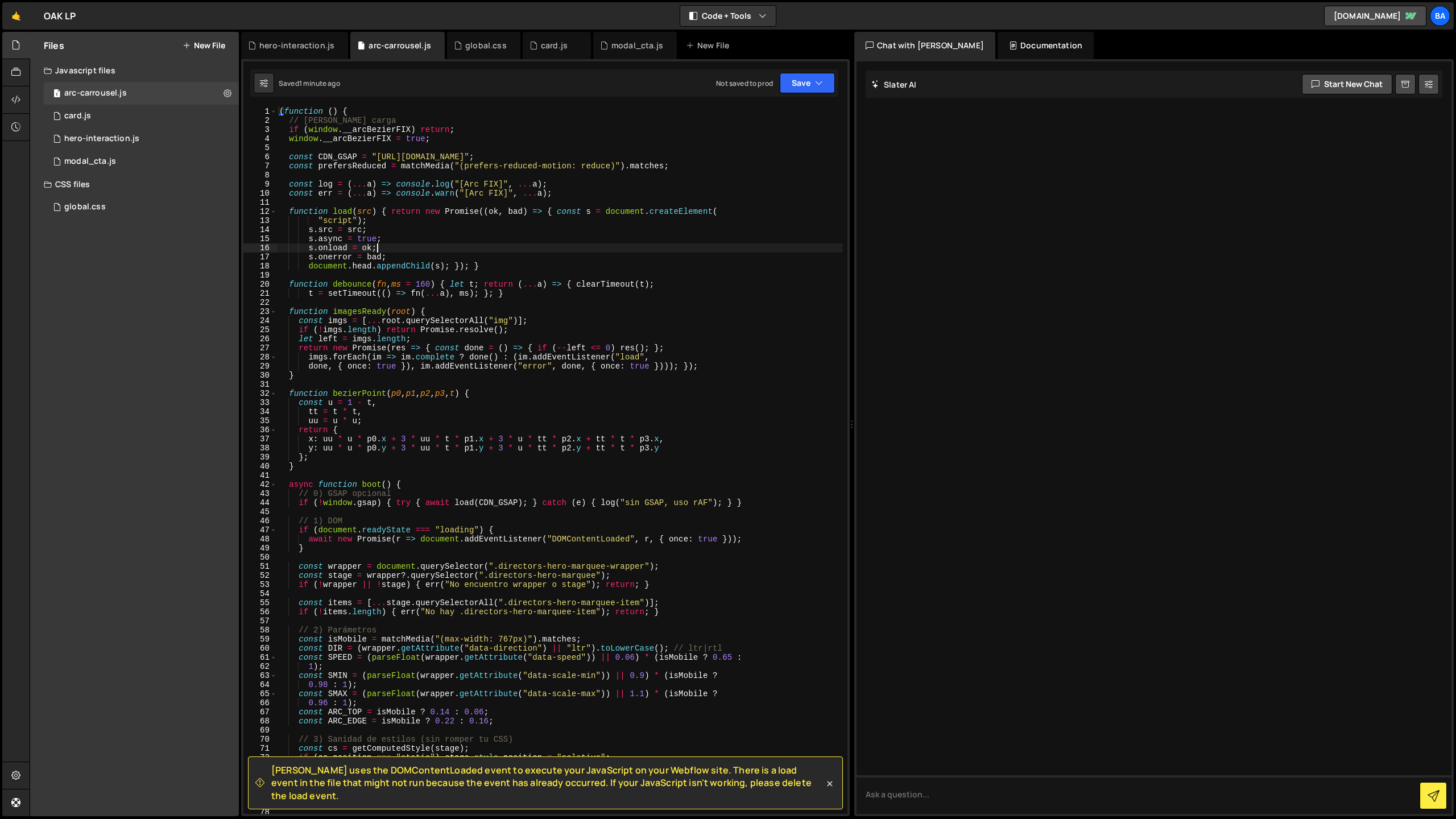
click at [576, 247] on div "( function ( ) { // [PERSON_NAME] carga if ( window . __arcBezierFIX ) return ;…" at bounding box center [560, 470] width 566 height 725
type textarea "})();"
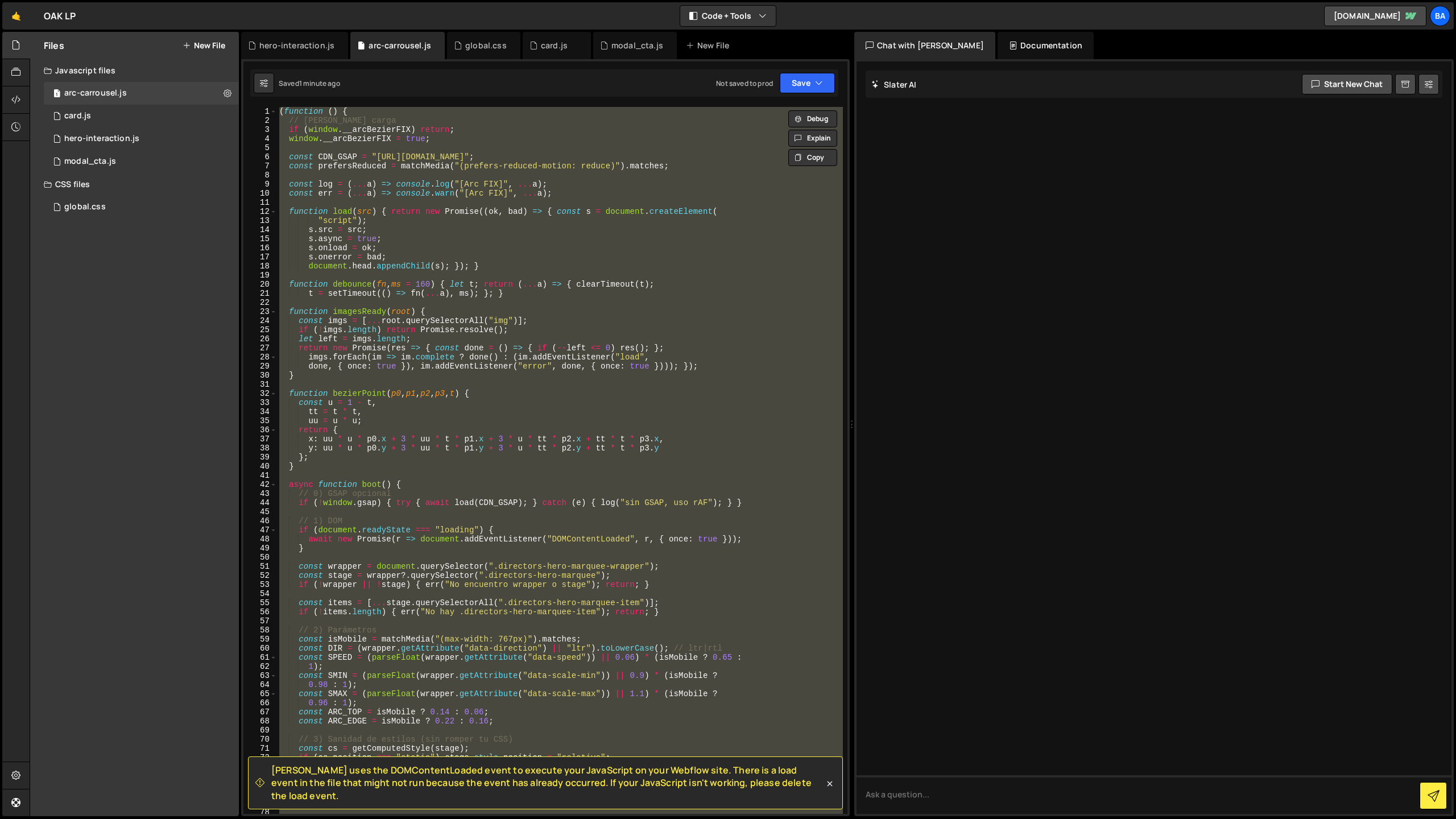
paste textarea
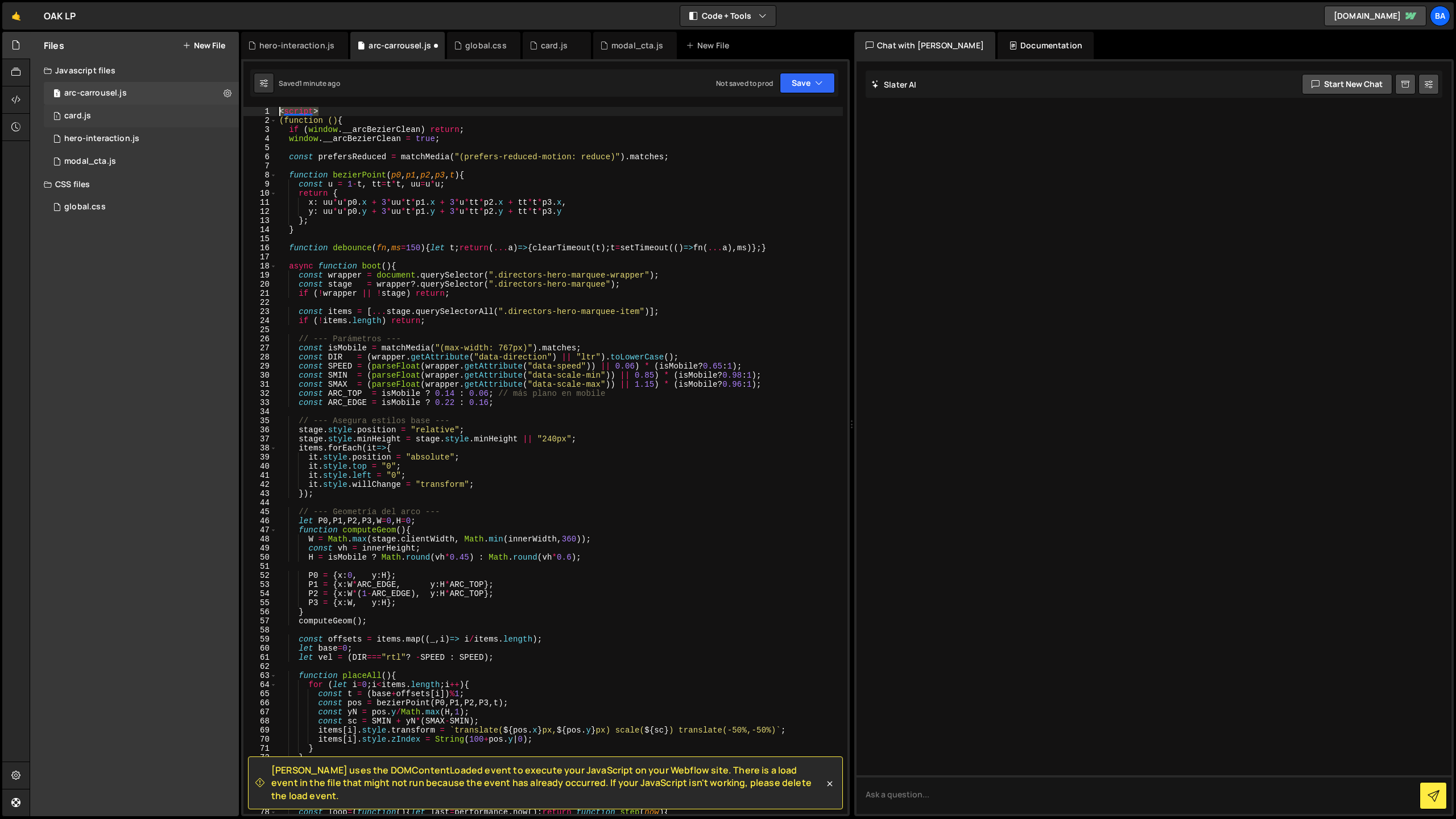
drag, startPoint x: 328, startPoint y: 113, endPoint x: 231, endPoint y: 106, distance: 97.3
click at [231, 106] on div "Files New File Javascript files 1 arc-carrousel.js 0 1 card.js 0 1 hero-interac…" at bounding box center [742, 424] width 1427 height 785
type textarea "<script>"
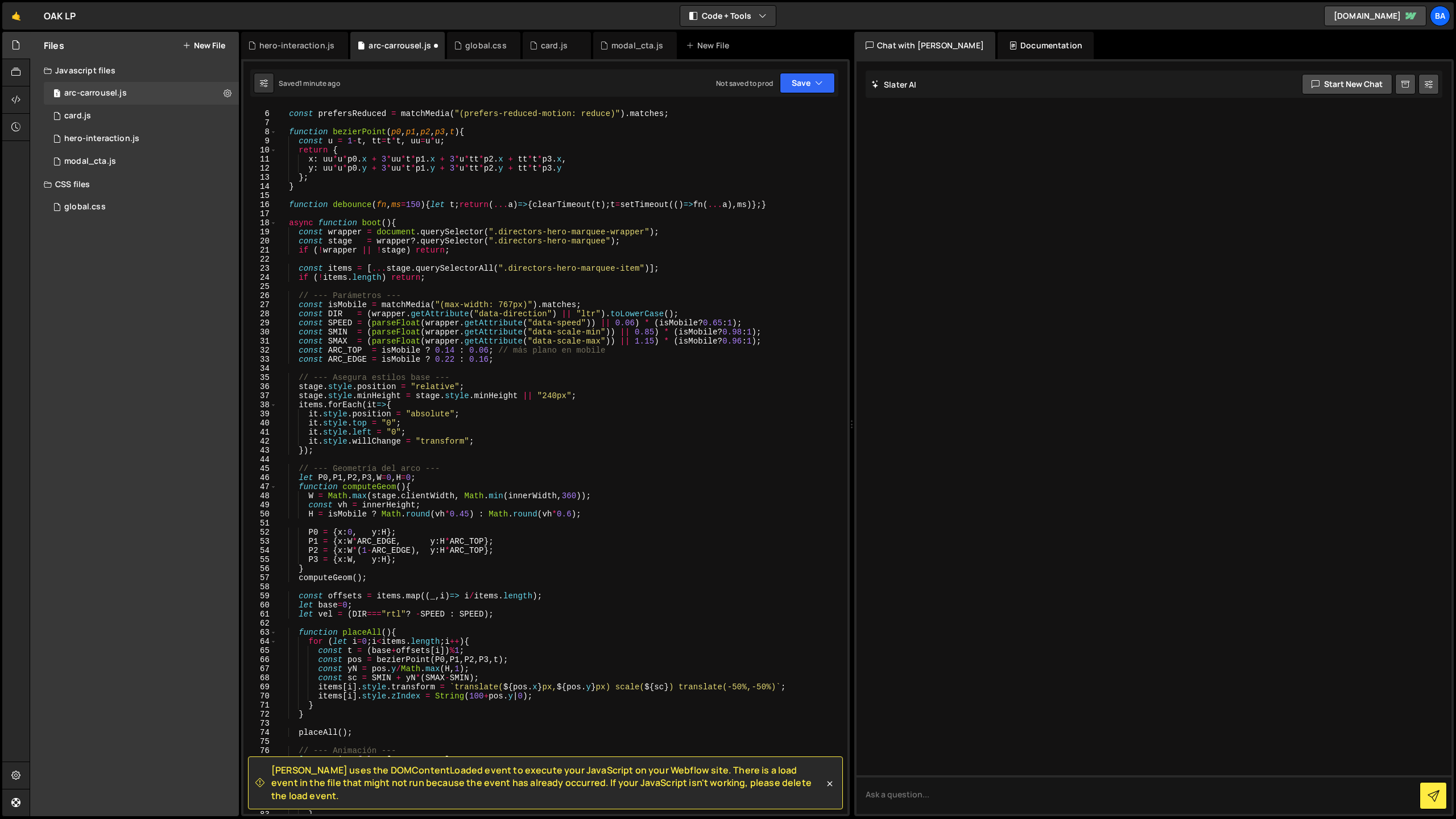
scroll to position [570, 0]
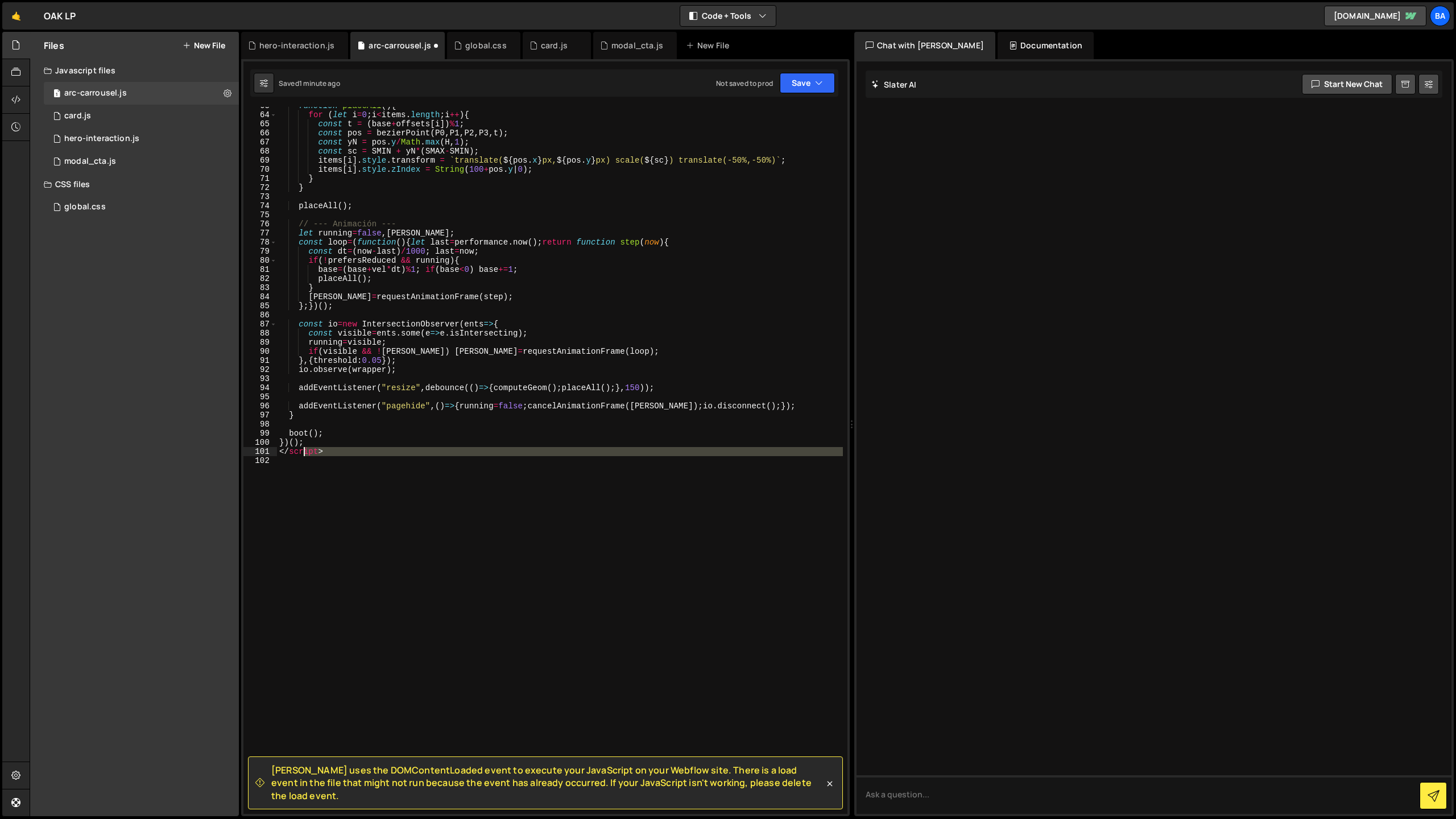
drag, startPoint x: 273, startPoint y: 453, endPoint x: 229, endPoint y: 449, distance: 44.2
click at [230, 449] on div "Files New File Javascript files 1 arc-carrousel.js 0 1 card.js 0 1 hero-interac…" at bounding box center [742, 424] width 1427 height 785
type textarea "</script>"
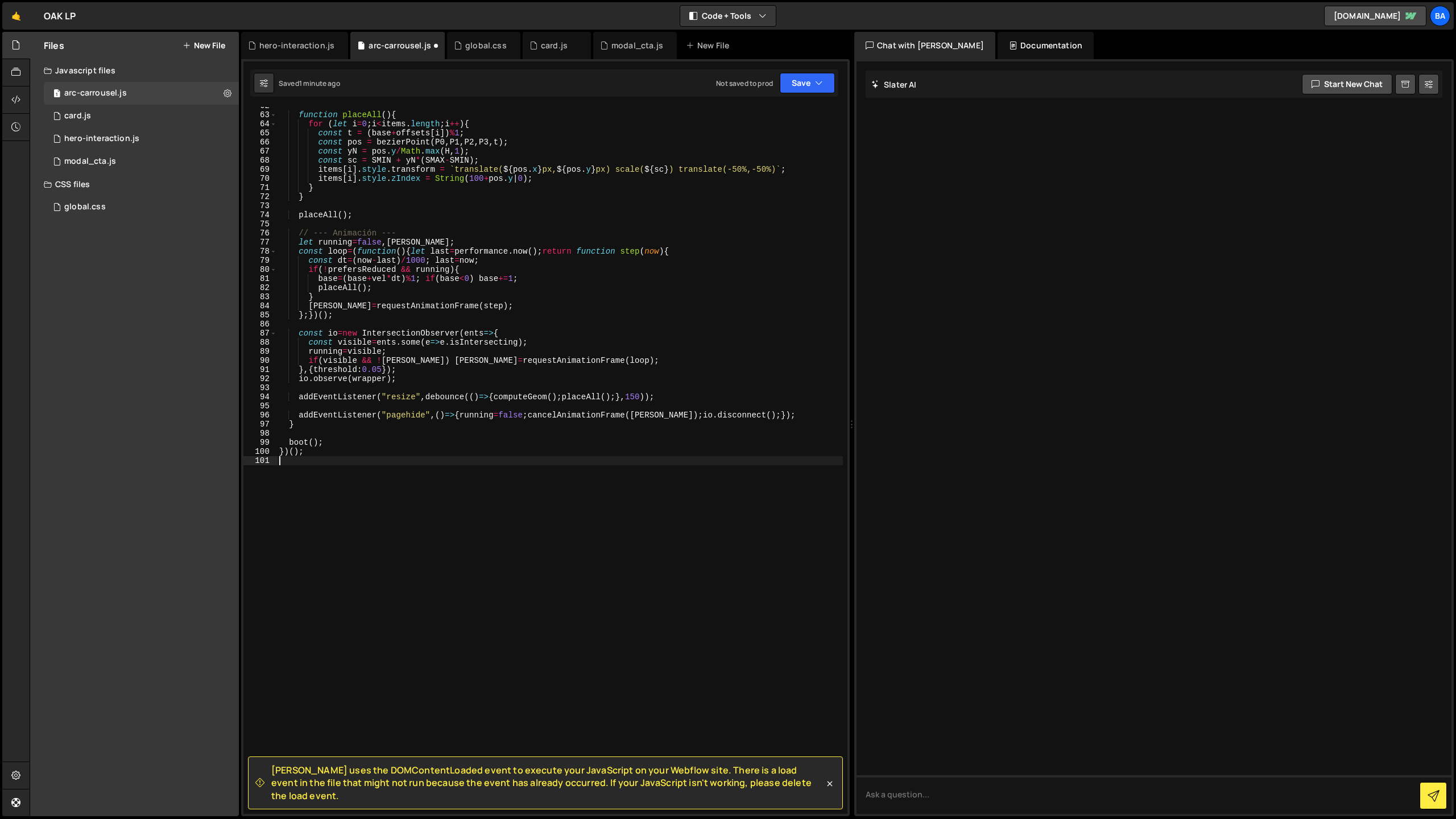
scroll to position [561, 0]
click at [807, 87] on button "Save" at bounding box center [807, 83] width 55 height 20
click at [763, 113] on div "Save to Staging S" at bounding box center [769, 110] width 119 height 11
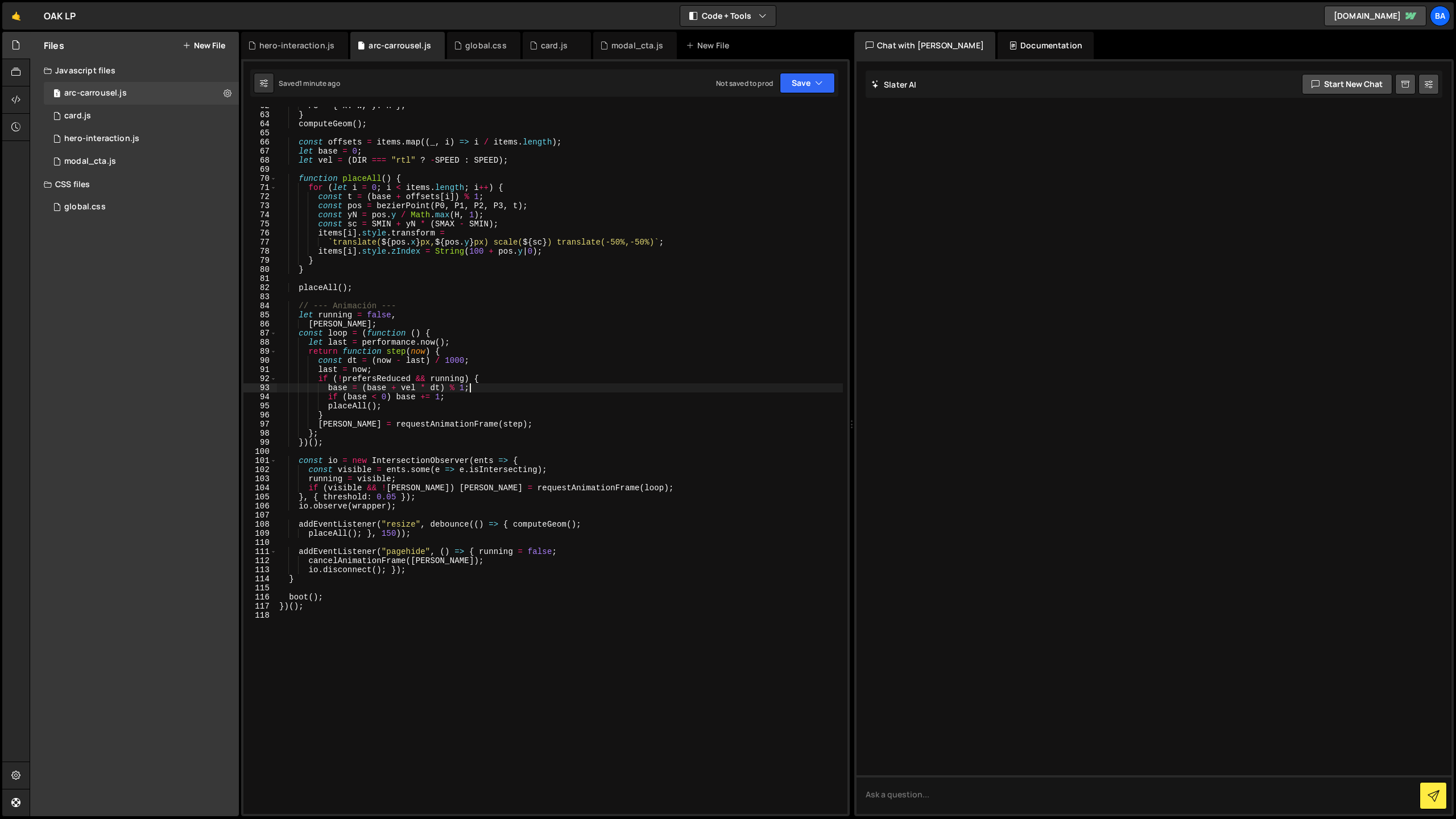
click at [622, 391] on div "P3 = { x : W , y : H } ; } computeGeom ( ) ; const offsets = items . map (( _ ,…" at bounding box center [560, 464] width 566 height 725
type textarea "})();"
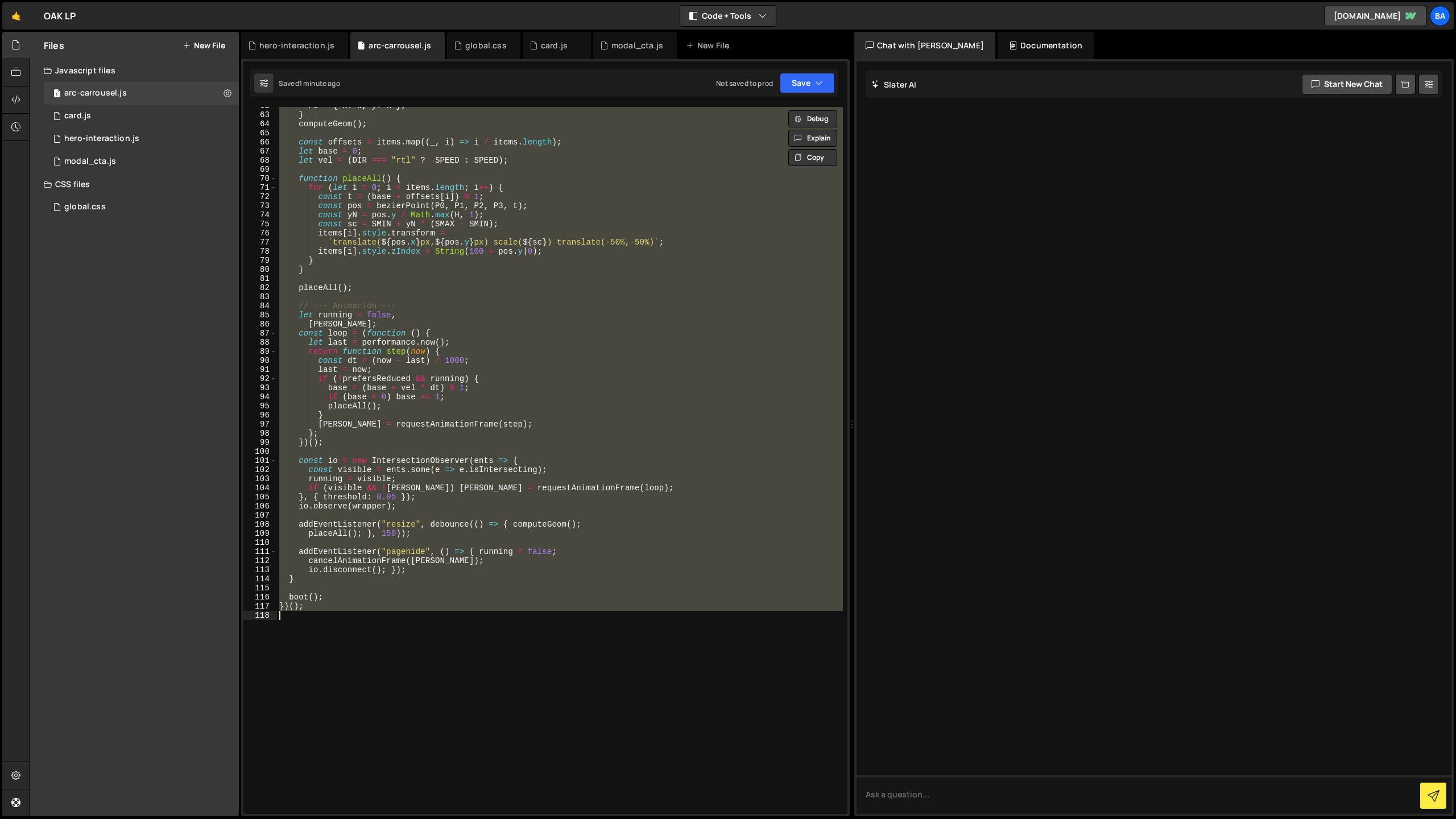
paste textarea
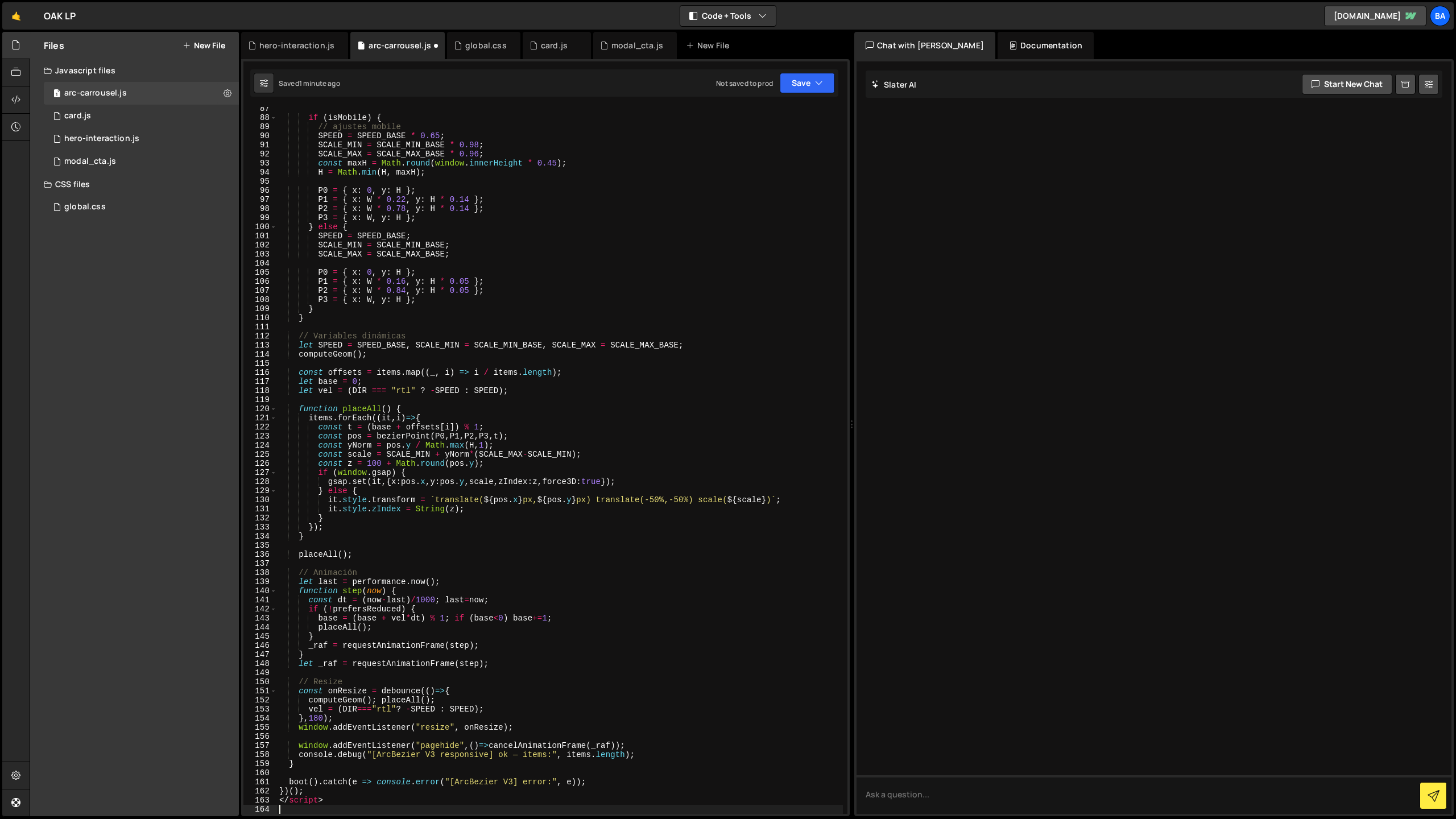
scroll to position [896, 0]
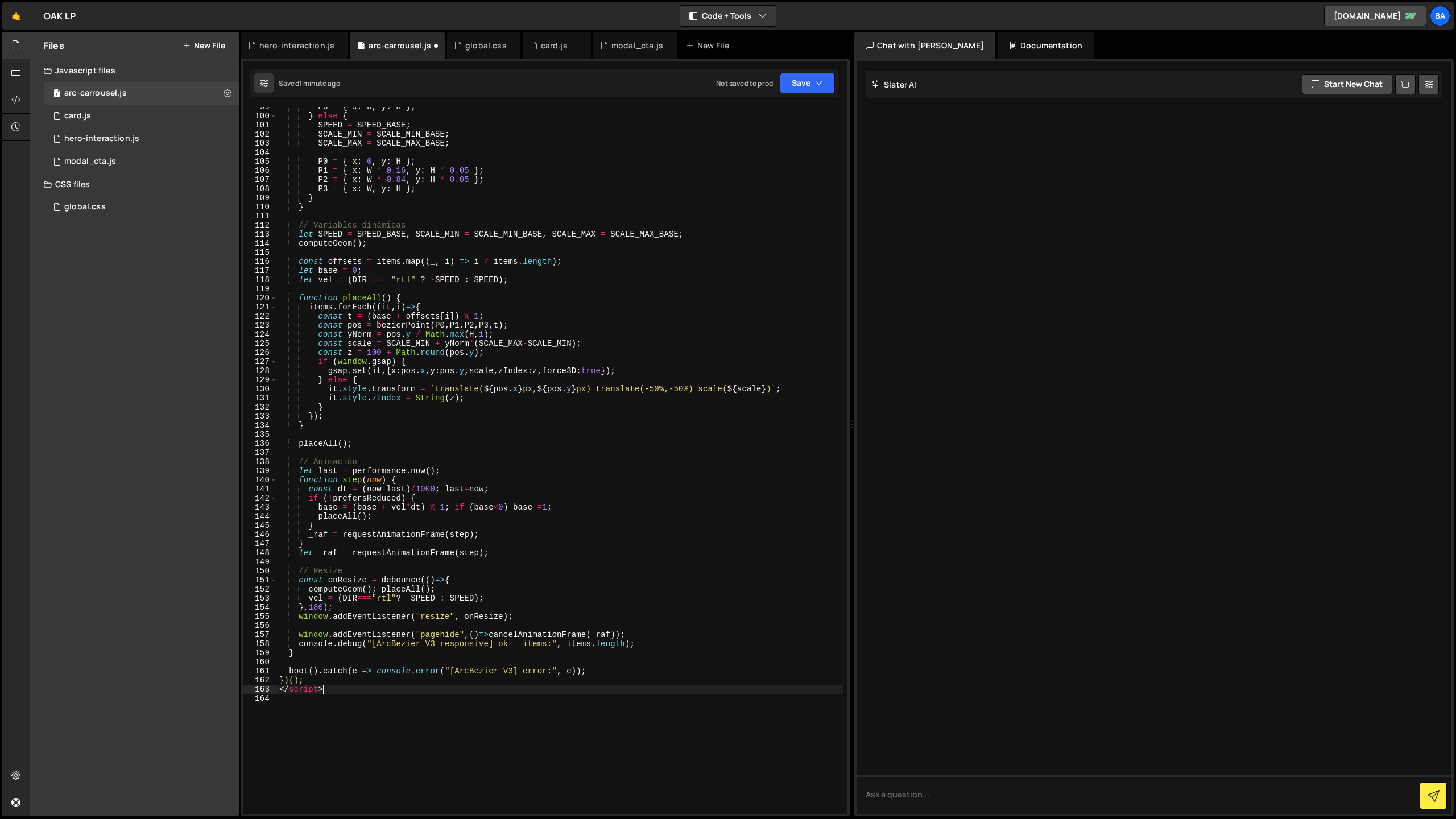
drag, startPoint x: 332, startPoint y: 690, endPoint x: 240, endPoint y: 685, distance: 92.1
click at [240, 685] on div "Files New File Javascript files 1 arc-carrousel.js 0 1 card.js 0 1 hero-interac…" at bounding box center [742, 424] width 1427 height 785
type textarea "</script>"
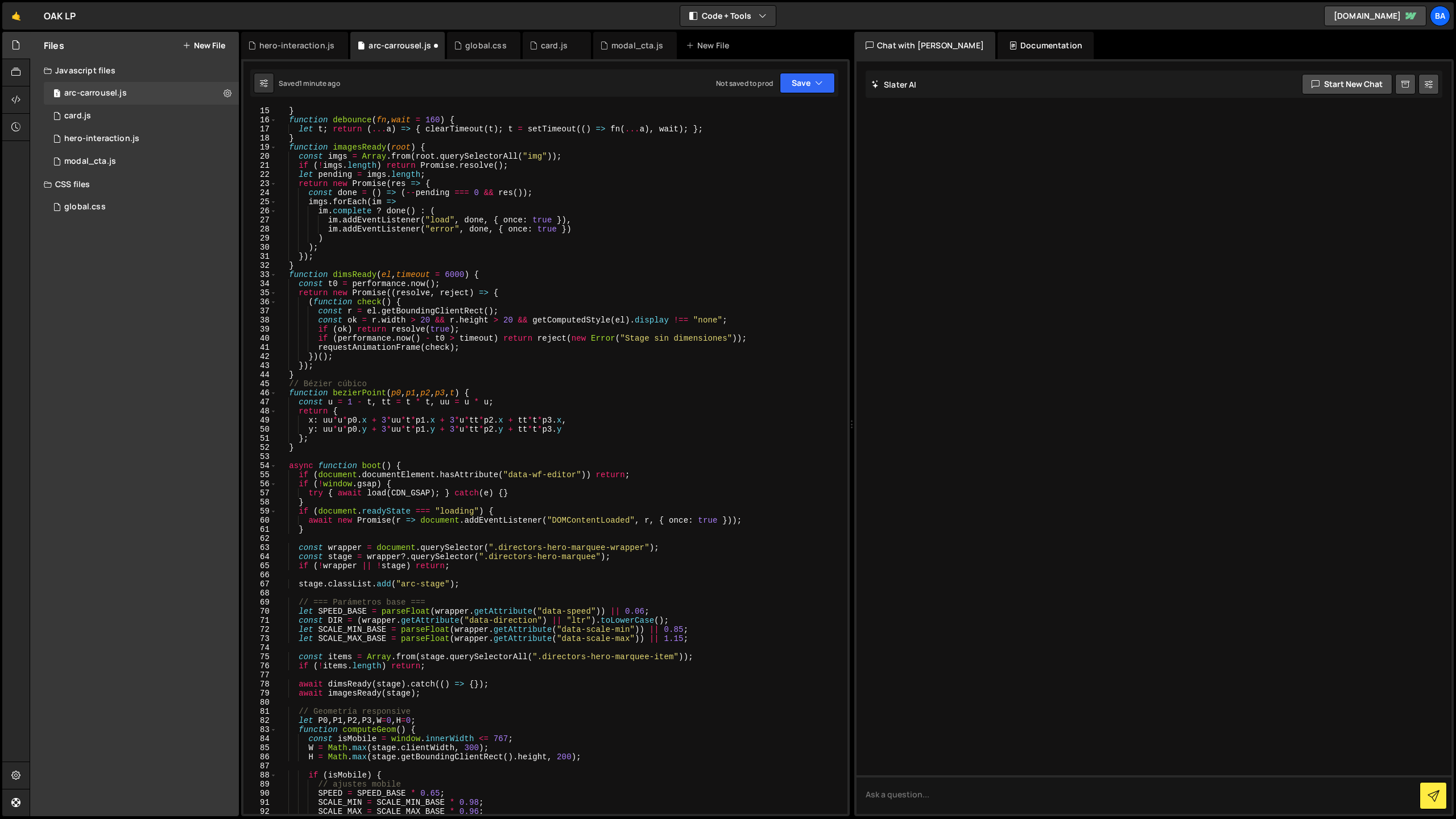
scroll to position [0, 0]
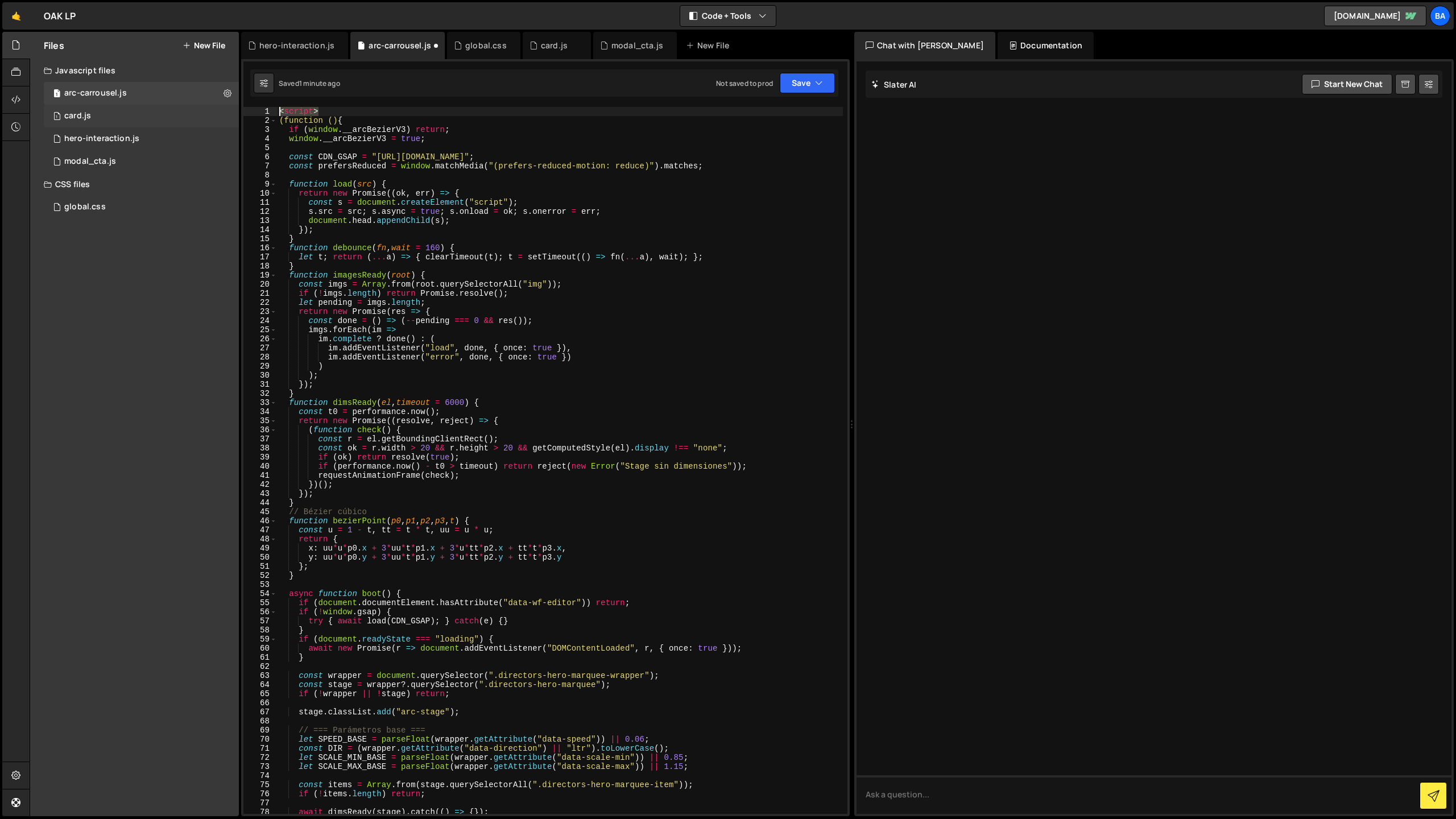
drag, startPoint x: 328, startPoint y: 110, endPoint x: 213, endPoint y: 110, distance: 115.0
click at [213, 110] on div "Files New File Javascript files 1 arc-carrousel.js 0 1 card.js 0 1 hero-interac…" at bounding box center [742, 424] width 1427 height 785
type textarea "<script>"
click at [796, 81] on button "Save" at bounding box center [807, 83] width 55 height 20
click at [745, 154] on div "Not saved to prod" at bounding box center [769, 160] width 119 height 14
